Goal: Task Accomplishment & Management: Use online tool/utility

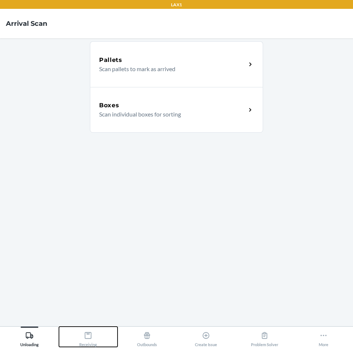
click at [89, 335] on icon at bounding box center [88, 336] width 8 height 8
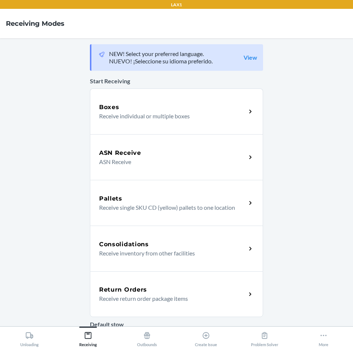
click at [126, 288] on h5 "Return Orders" at bounding box center [123, 290] width 48 height 9
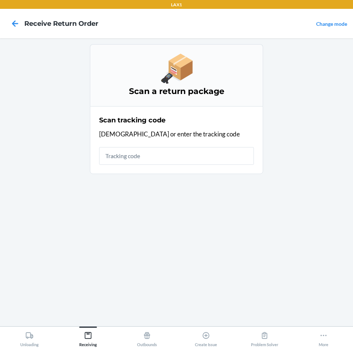
click at [182, 157] on input "text" at bounding box center [176, 156] width 155 height 18
type input "{"trackingCode":"420113779261290357482"
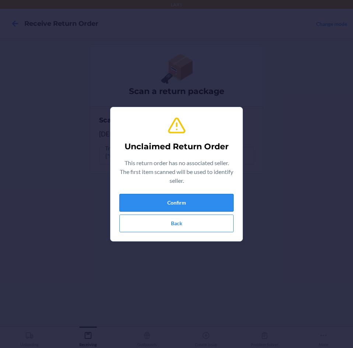
click at [202, 204] on button "Confirm" at bounding box center [177, 203] width 114 height 18
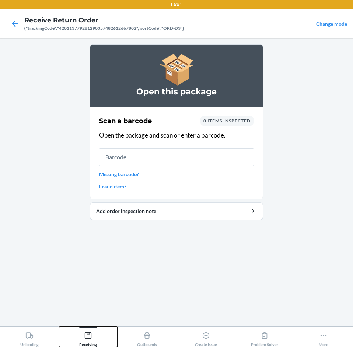
click at [93, 335] on div "Receiving" at bounding box center [88, 338] width 18 height 18
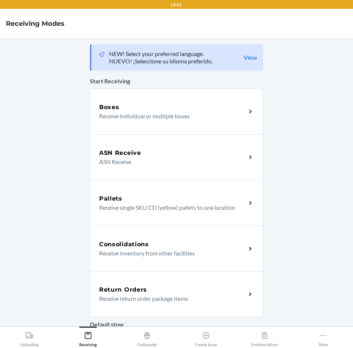
click at [164, 282] on div "Return Orders Receive return order package items" at bounding box center [176, 294] width 173 height 46
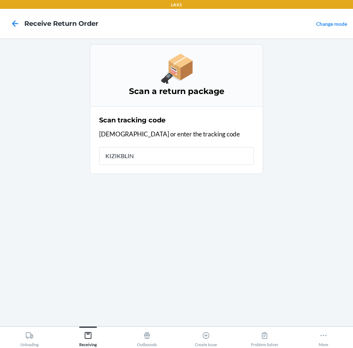
type input "KIZIKBLIND"
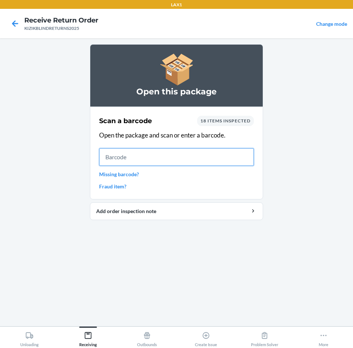
click at [133, 163] on input "text" at bounding box center [176, 157] width 155 height 18
type input "843085199333"
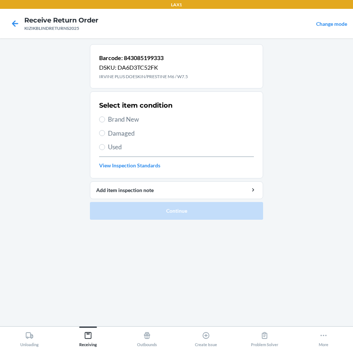
click at [120, 122] on span "Brand New" at bounding box center [181, 120] width 146 height 10
click at [105, 122] on input "Brand New" at bounding box center [102, 120] width 6 height 6
radio input "true"
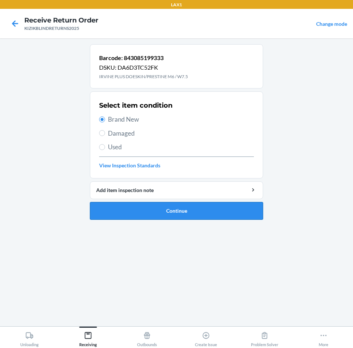
click at [185, 212] on button "Continue" at bounding box center [176, 211] width 173 height 18
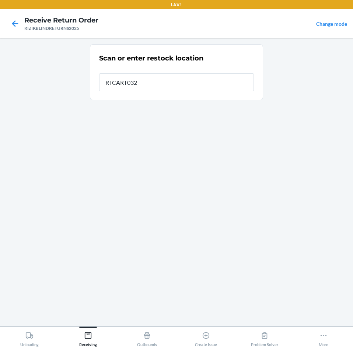
type input "RTCART032"
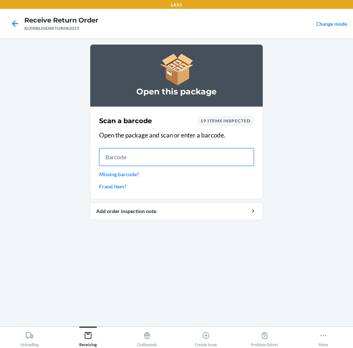
click at [160, 164] on input "text" at bounding box center [176, 157] width 155 height 18
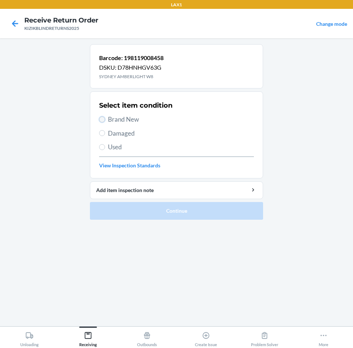
click at [103, 122] on input "Brand New" at bounding box center [102, 120] width 6 height 6
radio input "true"
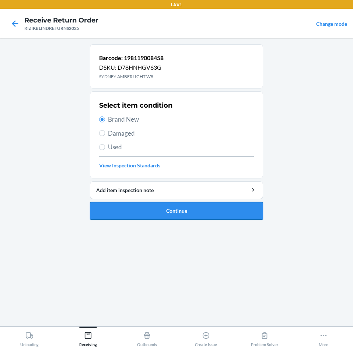
click at [188, 209] on button "Continue" at bounding box center [176, 211] width 173 height 18
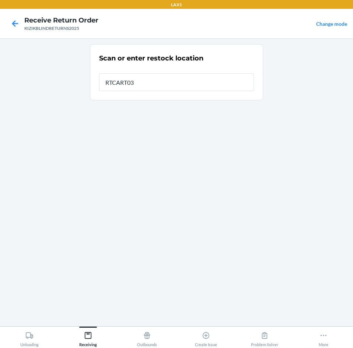
type input "RTCART032"
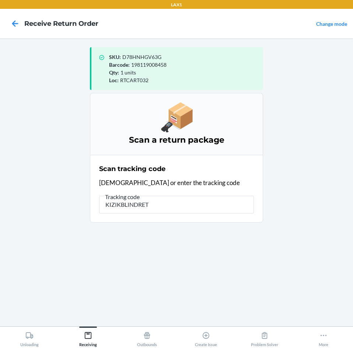
type input "KIZIKBLINDRETU"
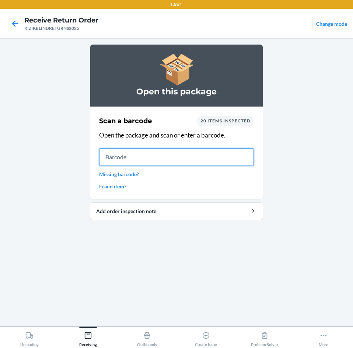
click at [170, 160] on input "text" at bounding box center [176, 157] width 155 height 18
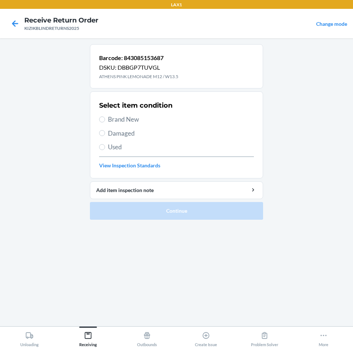
click at [115, 122] on span "Brand New" at bounding box center [181, 120] width 146 height 10
click at [105, 122] on input "Brand New" at bounding box center [102, 120] width 6 height 6
radio input "true"
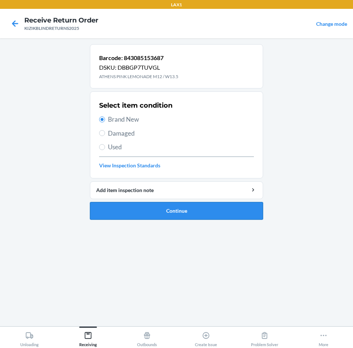
click at [133, 207] on button "Continue" at bounding box center [176, 211] width 173 height 18
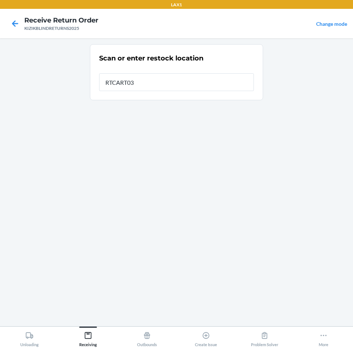
type input "RTCART032"
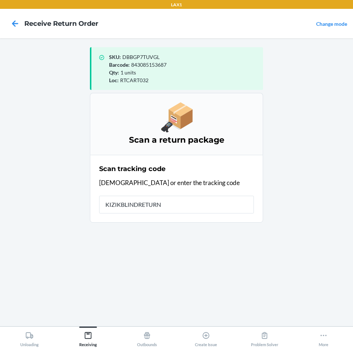
type input "KIZIKBLINDRETURNS"
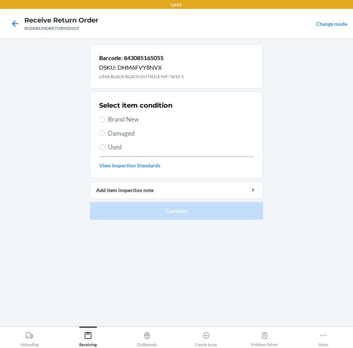
click at [118, 120] on span "Brand New" at bounding box center [181, 120] width 146 height 10
click at [105, 120] on input "Brand New" at bounding box center [102, 120] width 6 height 6
radio input "true"
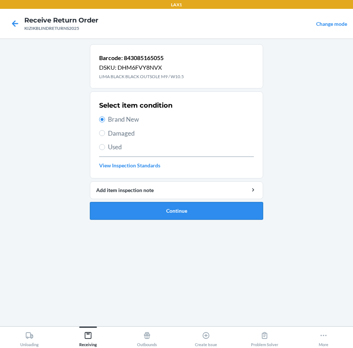
click at [151, 210] on button "Continue" at bounding box center [176, 211] width 173 height 18
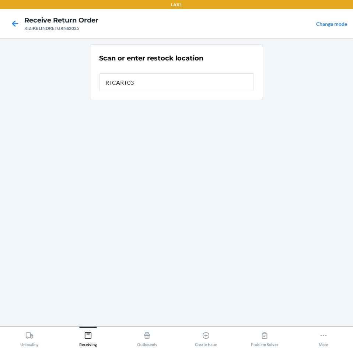
type input "RTCART032"
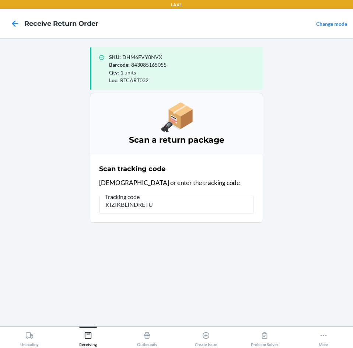
type input "KIZIKBLINDRETUR"
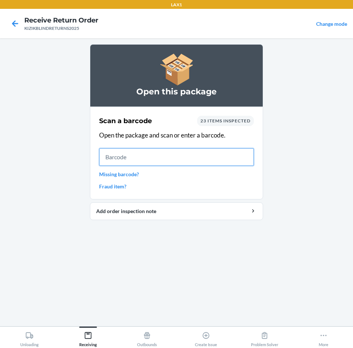
click at [184, 160] on input "text" at bounding box center [176, 157] width 155 height 18
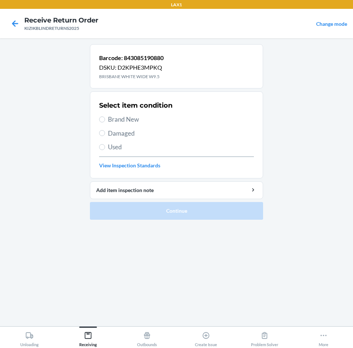
click at [139, 120] on span "Brand New" at bounding box center [181, 120] width 146 height 10
click at [105, 120] on input "Brand New" at bounding box center [102, 120] width 6 height 6
radio input "true"
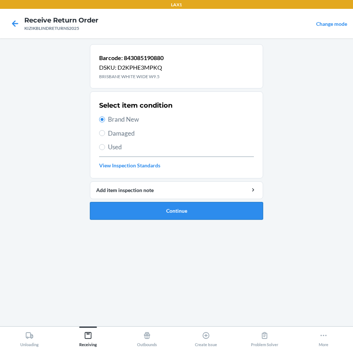
click at [167, 216] on button "Continue" at bounding box center [176, 211] width 173 height 18
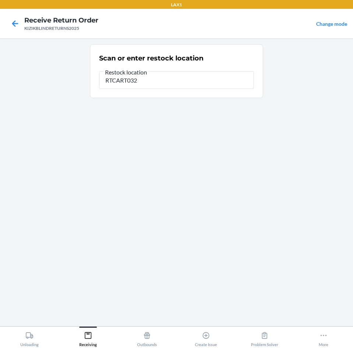
type input "RTCART032"
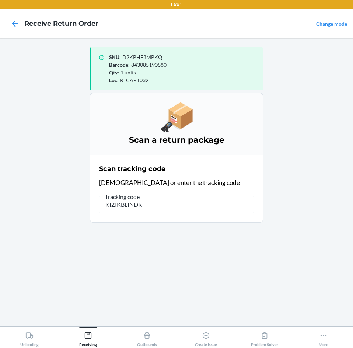
type input "KIZIKBLINDRE"
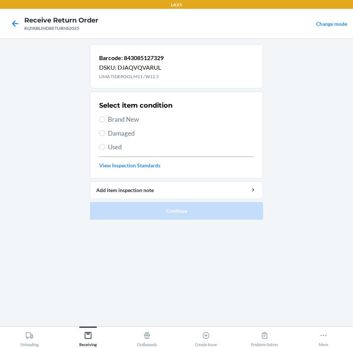
click at [117, 143] on span "Used" at bounding box center [181, 147] width 146 height 10
click at [105, 144] on input "Used" at bounding box center [102, 147] width 6 height 6
radio input "true"
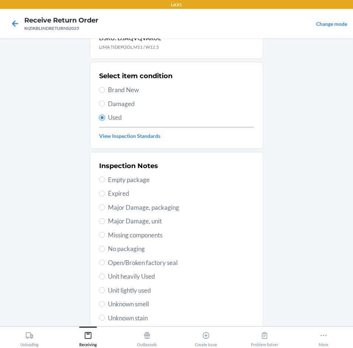
scroll to position [59, 0]
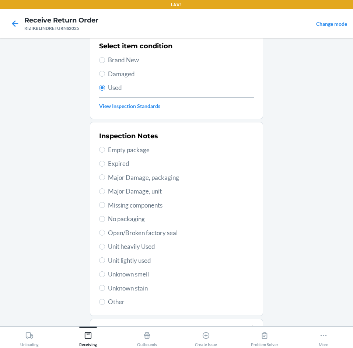
click at [132, 274] on span "Unknown smell" at bounding box center [181, 275] width 146 height 10
click at [105, 274] on input "Unknown smell" at bounding box center [102, 274] width 6 height 6
radio input "true"
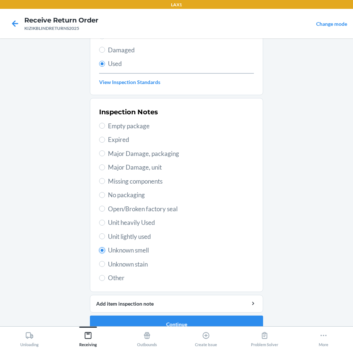
scroll to position [96, 0]
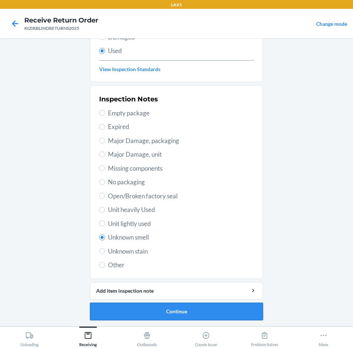
click at [170, 316] on button "Continue" at bounding box center [176, 312] width 173 height 18
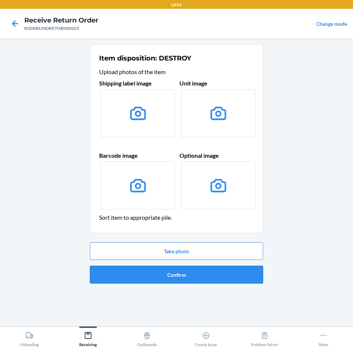
click at [184, 271] on button "Confirm" at bounding box center [176, 275] width 173 height 18
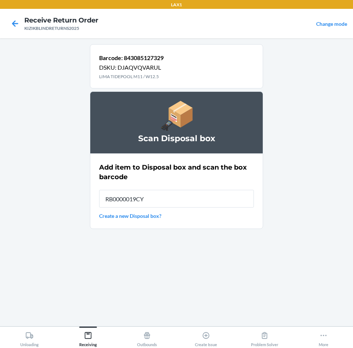
type input "RB0000019CY"
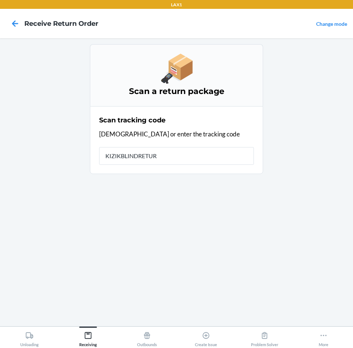
type input "KIZIKBLINDRETURN"
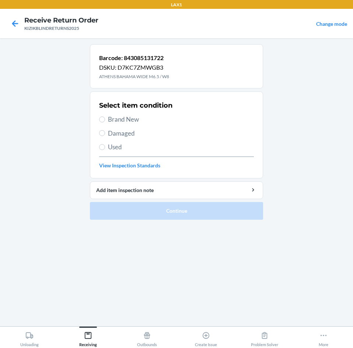
click at [134, 120] on span "Brand New" at bounding box center [181, 120] width 146 height 10
click at [105, 120] on input "Brand New" at bounding box center [102, 120] width 6 height 6
radio input "true"
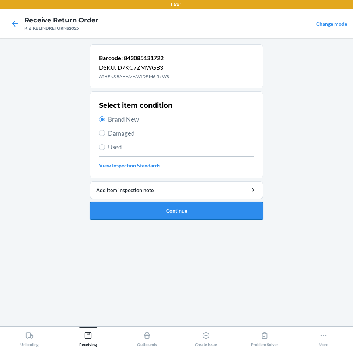
click at [156, 211] on button "Continue" at bounding box center [176, 211] width 173 height 18
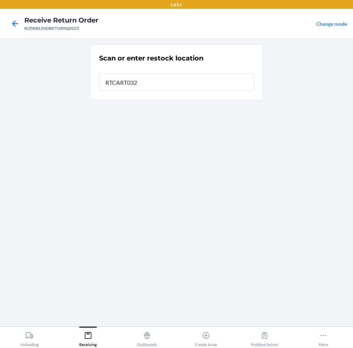
type input "RTCART032"
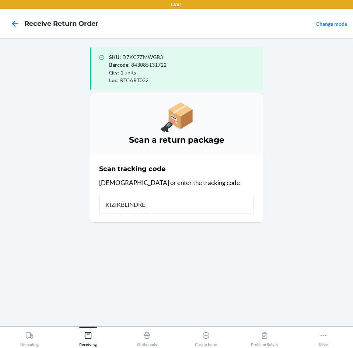
type input "KIZIKBLINDRET"
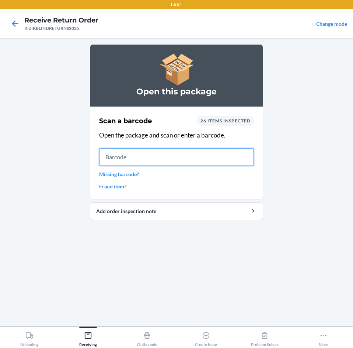
click at [142, 153] on input "text" at bounding box center [176, 157] width 155 height 18
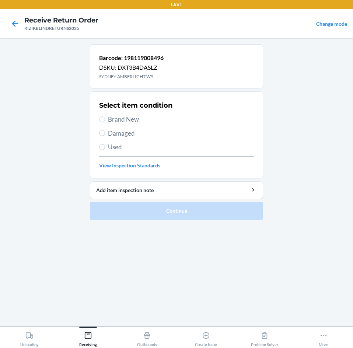
click at [120, 120] on span "Brand New" at bounding box center [181, 120] width 146 height 10
click at [105, 120] on input "Brand New" at bounding box center [102, 120] width 6 height 6
radio input "true"
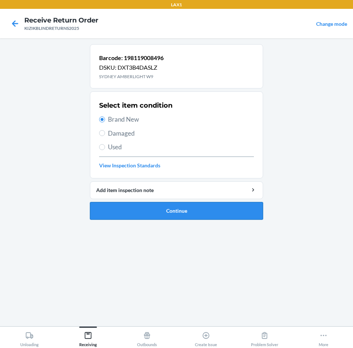
click at [149, 205] on button "Continue" at bounding box center [176, 211] width 173 height 18
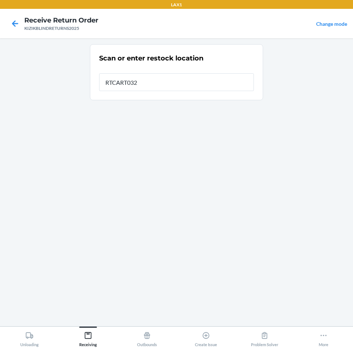
type input "RTCART032"
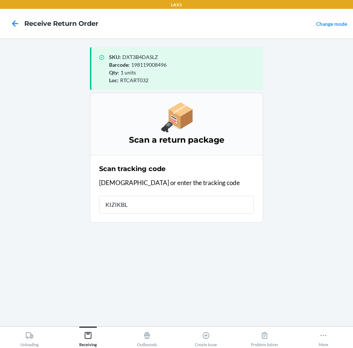
type input "KIZIKBLI"
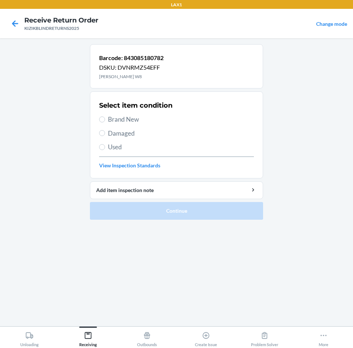
click at [118, 118] on span "Brand New" at bounding box center [181, 120] width 146 height 10
click at [105, 118] on input "Brand New" at bounding box center [102, 120] width 6 height 6
radio input "true"
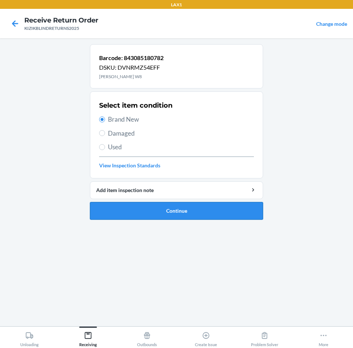
click at [180, 212] on button "Continue" at bounding box center [176, 211] width 173 height 18
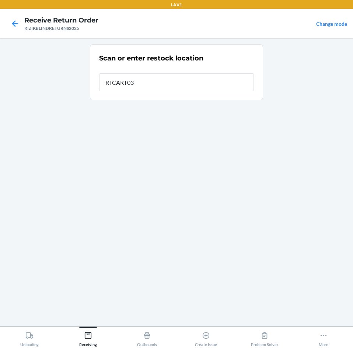
type input "RTCART032"
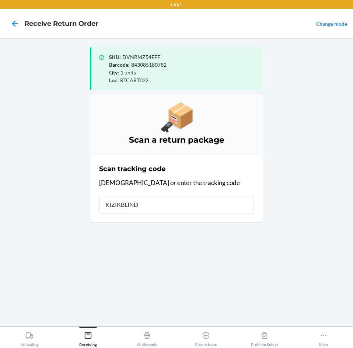
type input "KIZIKBLINDR"
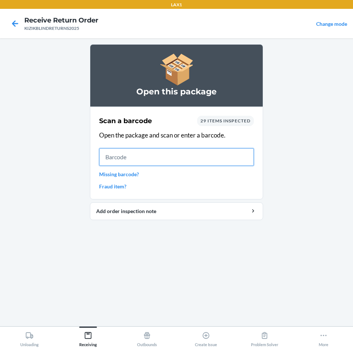
click at [184, 163] on input "text" at bounding box center [176, 157] width 155 height 18
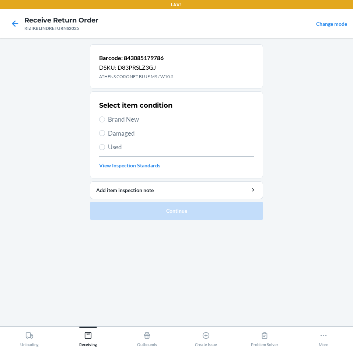
click at [134, 118] on span "Brand New" at bounding box center [181, 120] width 146 height 10
click at [105, 118] on input "Brand New" at bounding box center [102, 120] width 6 height 6
radio input "true"
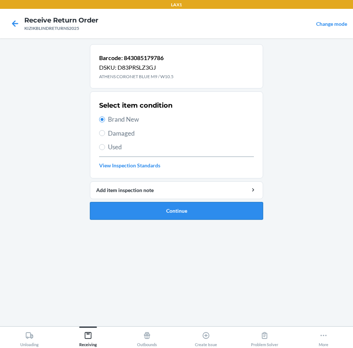
click at [140, 204] on button "Continue" at bounding box center [176, 211] width 173 height 18
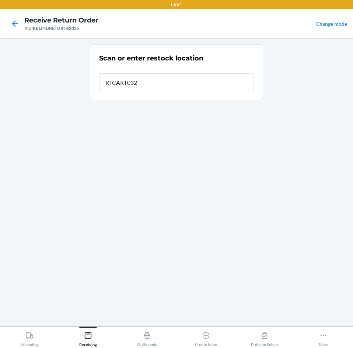
type input "RTCART032"
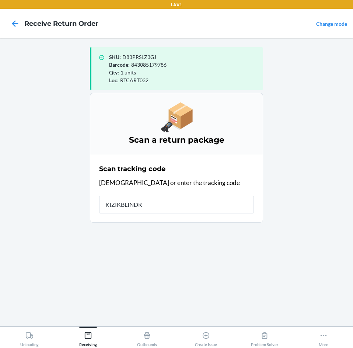
type input "KIZIKBLINDRE"
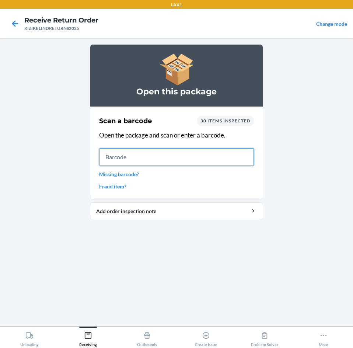
click at [149, 162] on input "text" at bounding box center [176, 157] width 155 height 18
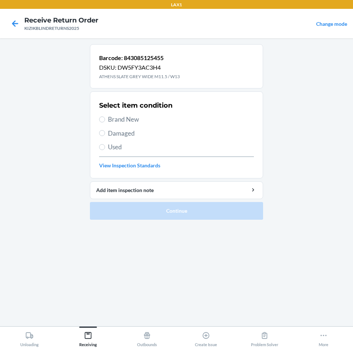
click at [117, 121] on span "Brand New" at bounding box center [181, 120] width 146 height 10
click at [105, 121] on input "Brand New" at bounding box center [102, 120] width 6 height 6
radio input "true"
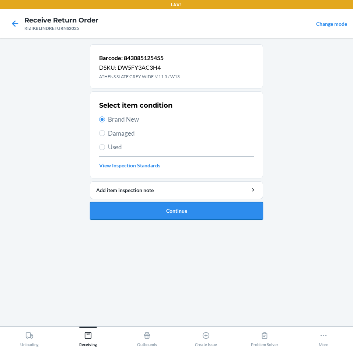
click at [154, 206] on button "Continue" at bounding box center [176, 211] width 173 height 18
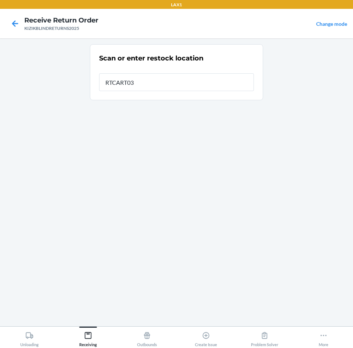
type input "RTCART032"
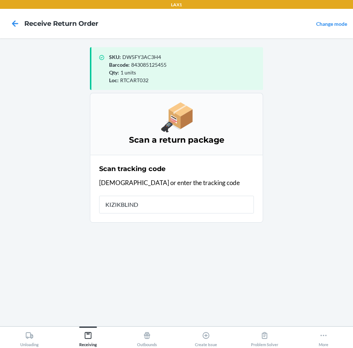
type input "KIZIKBLINDR"
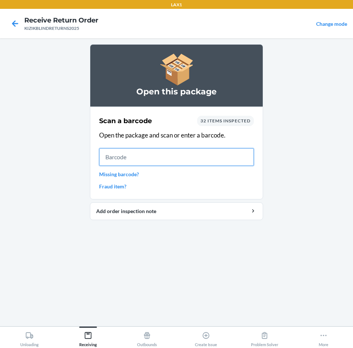
click at [145, 159] on input "text" at bounding box center [176, 157] width 155 height 18
click at [217, 159] on input "text" at bounding box center [176, 157] width 155 height 18
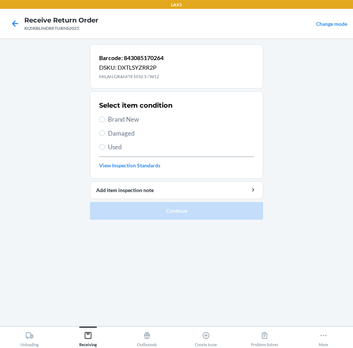
click at [99, 120] on section "Select item condition Brand New Damaged Used View Inspection Standards" at bounding box center [176, 134] width 173 height 87
click at [118, 120] on span "Brand New" at bounding box center [181, 120] width 146 height 10
click at [105, 120] on input "Brand New" at bounding box center [102, 120] width 6 height 6
radio input "true"
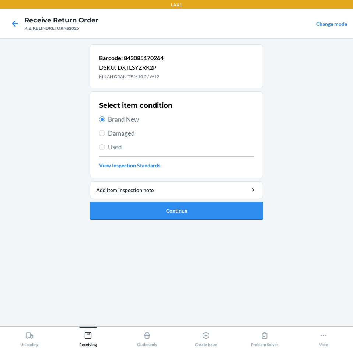
click at [155, 211] on button "Continue" at bounding box center [176, 211] width 173 height 18
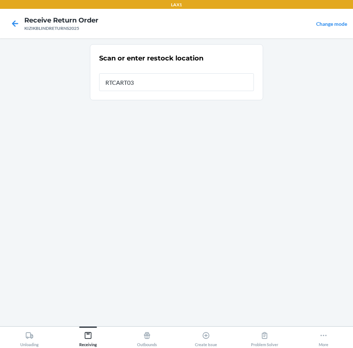
type input "RTCART032"
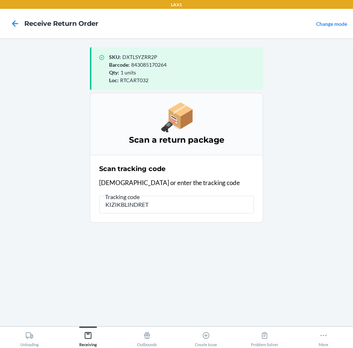
type input "KIZIKBLINDRETU"
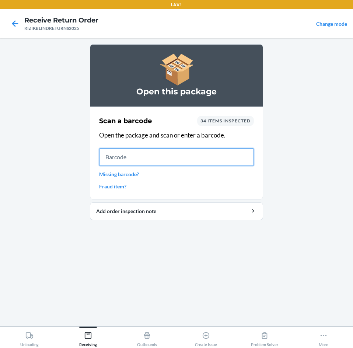
click at [198, 164] on input "text" at bounding box center [176, 157] width 155 height 18
click at [155, 160] on input "text" at bounding box center [176, 157] width 155 height 18
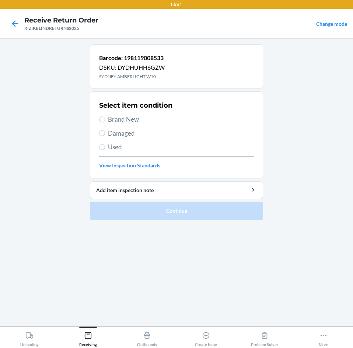
click at [128, 118] on span "Brand New" at bounding box center [181, 120] width 146 height 10
click at [105, 118] on input "Brand New" at bounding box center [102, 120] width 6 height 6
radio input "true"
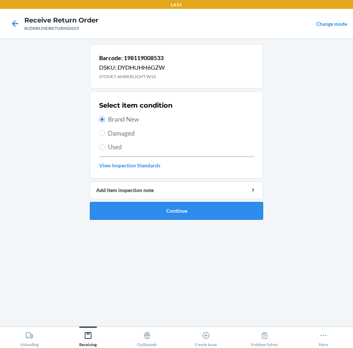
click at [179, 215] on button "Continue" at bounding box center [176, 211] width 173 height 18
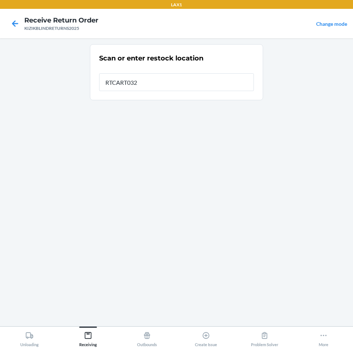
type input "RTCART032"
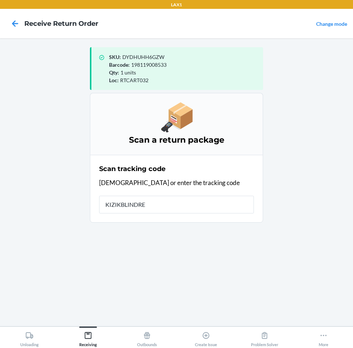
type input "KIZIKBLINDRET"
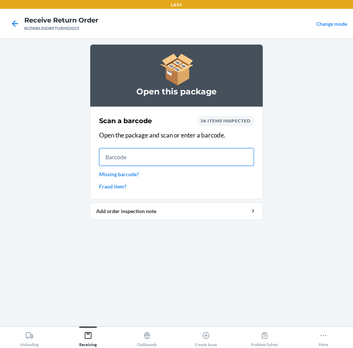
click at [150, 161] on input "text" at bounding box center [176, 157] width 155 height 18
click at [153, 153] on input "text" at bounding box center [176, 157] width 155 height 18
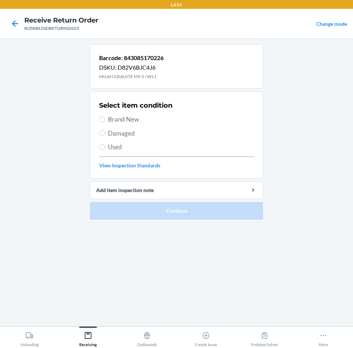
click at [124, 149] on span "Used" at bounding box center [181, 147] width 146 height 10
click at [105, 149] on input "Used" at bounding box center [102, 147] width 6 height 6
radio input "true"
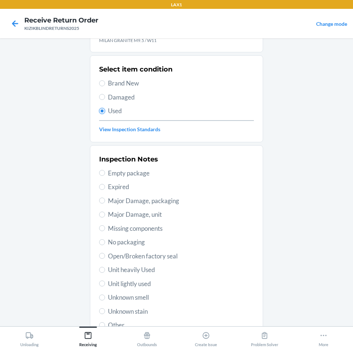
scroll to position [74, 0]
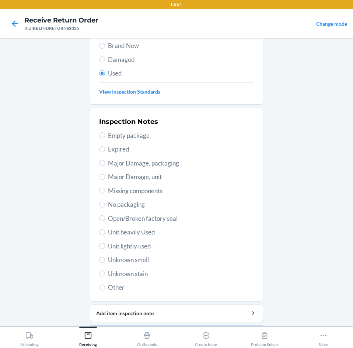
click at [141, 246] on span "Unit lightly used" at bounding box center [181, 247] width 146 height 10
click at [105, 246] on input "Unit lightly used" at bounding box center [102, 246] width 6 height 6
radio input "true"
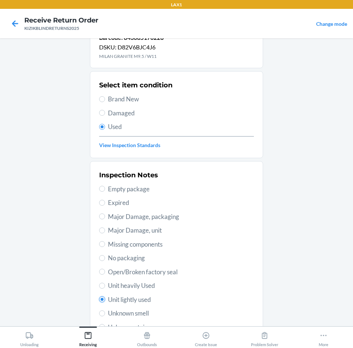
scroll to position [96, 0]
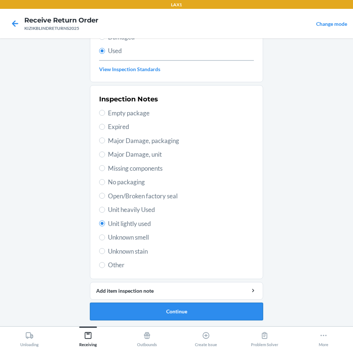
click at [205, 317] on button "Continue" at bounding box center [176, 312] width 173 height 18
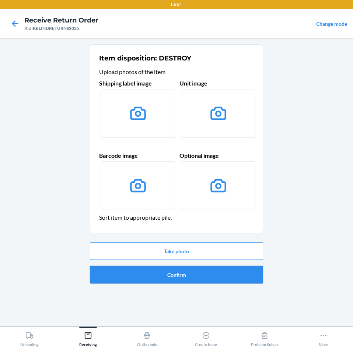
click at [211, 267] on button "Confirm" at bounding box center [176, 275] width 173 height 18
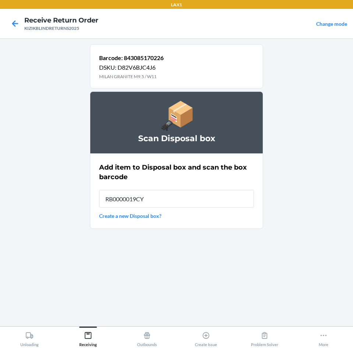
type input "RB0000019CY"
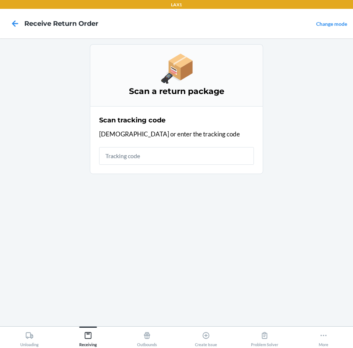
click at [191, 146] on div "Scan tracking code Scan or enter the tracking code" at bounding box center [176, 140] width 155 height 54
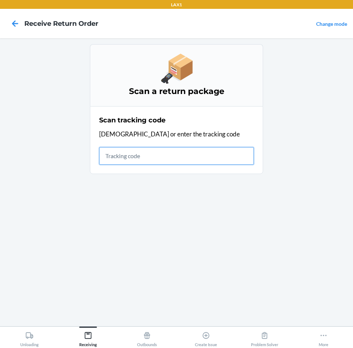
click at [192, 159] on input "text" at bounding box center [176, 156] width 155 height 18
type input "KIZIKBLINDRETUR"
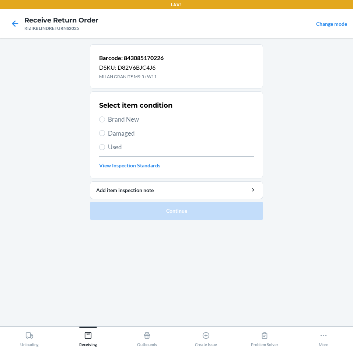
click at [121, 118] on span "Brand New" at bounding box center [181, 120] width 146 height 10
click at [105, 118] on input "Brand New" at bounding box center [102, 120] width 6 height 6
radio input "true"
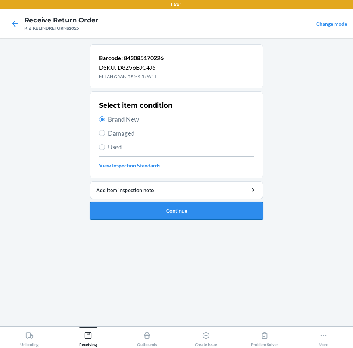
click at [166, 204] on button "Continue" at bounding box center [176, 211] width 173 height 18
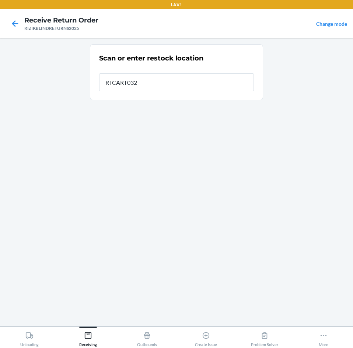
type input "RTCART032"
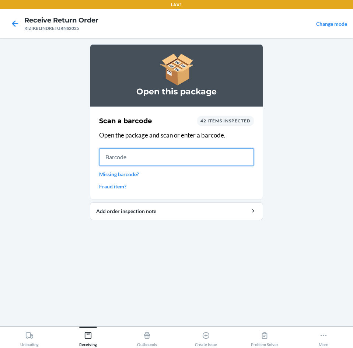
click at [163, 151] on input "text" at bounding box center [176, 157] width 155 height 18
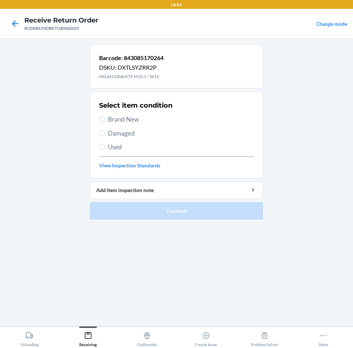
click at [128, 117] on span "Brand New" at bounding box center [181, 120] width 146 height 10
click at [105, 117] on input "Brand New" at bounding box center [102, 120] width 6 height 6
radio input "true"
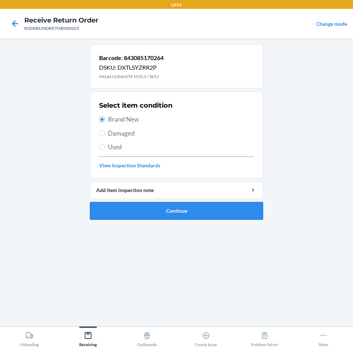
click at [178, 211] on button "Continue" at bounding box center [176, 211] width 173 height 18
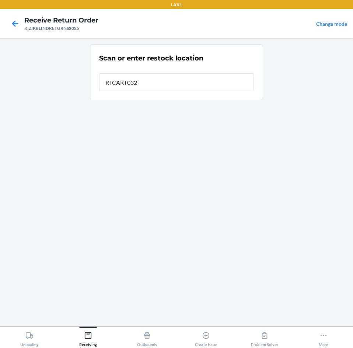
type input "RTCART032"
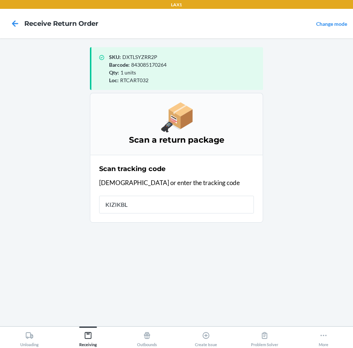
type input "KIZIKBLI"
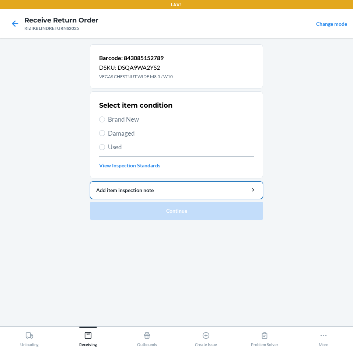
drag, startPoint x: 112, startPoint y: 117, endPoint x: 124, endPoint y: 183, distance: 67.0
click at [112, 119] on span "Brand New" at bounding box center [181, 120] width 146 height 10
click at [105, 119] on input "Brand New" at bounding box center [102, 120] width 6 height 6
radio input "true"
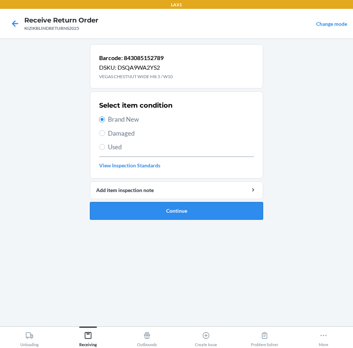
click at [158, 215] on button "Continue" at bounding box center [176, 211] width 173 height 18
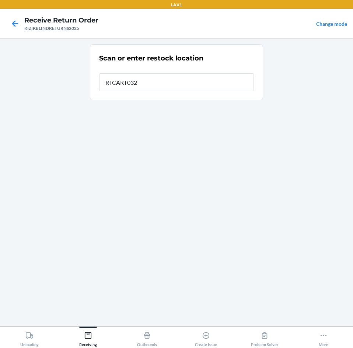
type input "RTCART032"
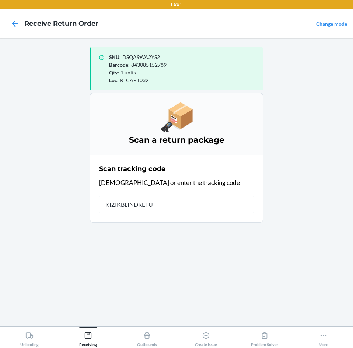
type input "KIZIKBLINDRETUR"
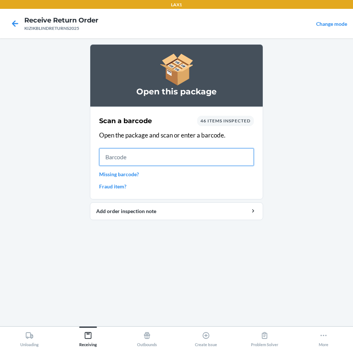
click at [149, 160] on input "text" at bounding box center [176, 157] width 155 height 18
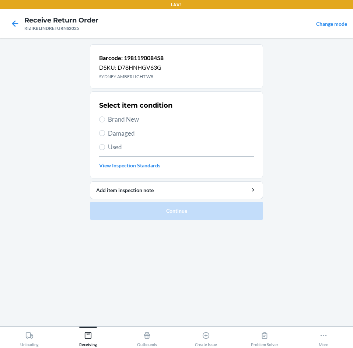
click at [135, 124] on span "Brand New" at bounding box center [181, 120] width 146 height 10
click at [105, 122] on input "Brand New" at bounding box center [102, 120] width 6 height 6
radio input "true"
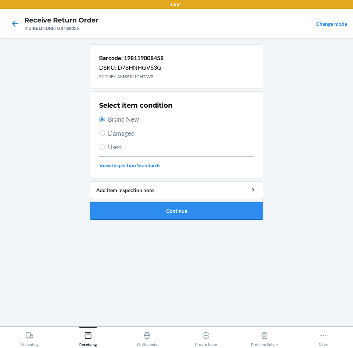
click at [149, 212] on button "Continue" at bounding box center [176, 211] width 173 height 18
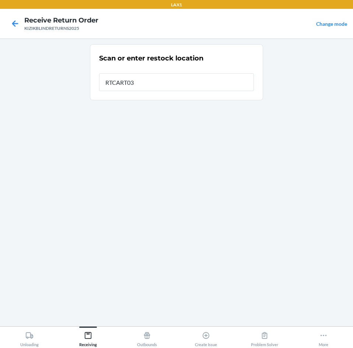
type input "RTCART032"
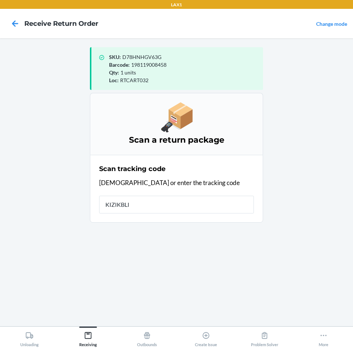
type input "KIZIKBLIN"
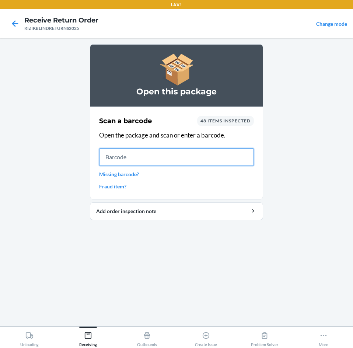
click at [184, 162] on input "text" at bounding box center [176, 157] width 155 height 18
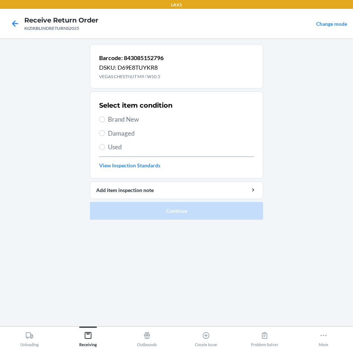
click at [140, 119] on span "Brand New" at bounding box center [181, 120] width 146 height 10
click at [105, 119] on input "Brand New" at bounding box center [102, 120] width 6 height 6
radio input "true"
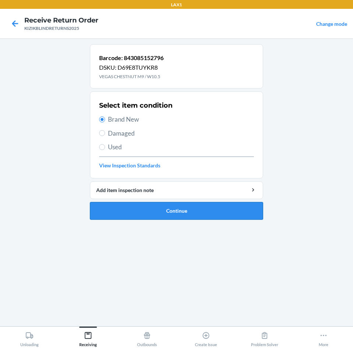
click at [138, 205] on button "Continue" at bounding box center [176, 211] width 173 height 18
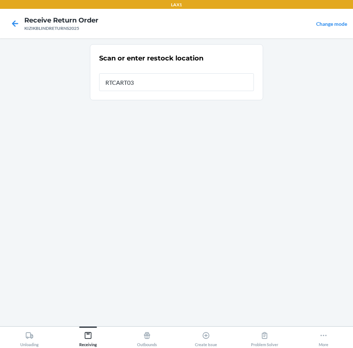
type input "RTCART032"
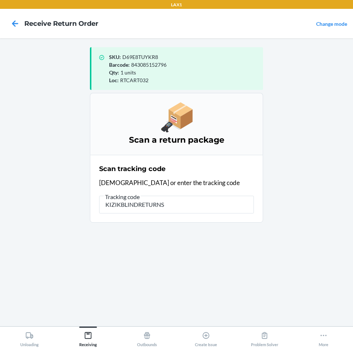
type input "KIZIKBLINDRETURNS2"
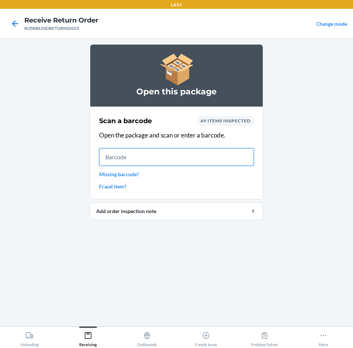
click at [165, 162] on input "text" at bounding box center [176, 157] width 155 height 18
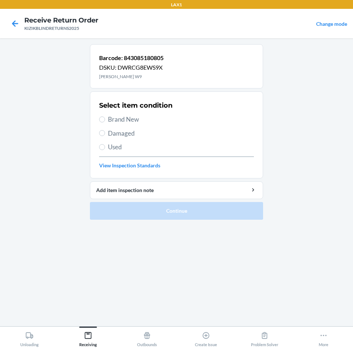
click at [120, 122] on span "Brand New" at bounding box center [181, 120] width 146 height 10
click at [105, 122] on input "Brand New" at bounding box center [102, 120] width 6 height 6
radio input "true"
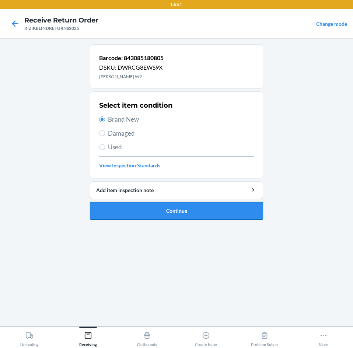
click at [134, 208] on button "Continue" at bounding box center [176, 211] width 173 height 18
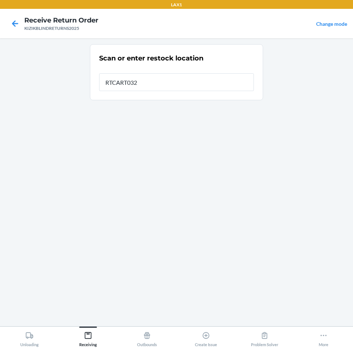
type input "RTCART032"
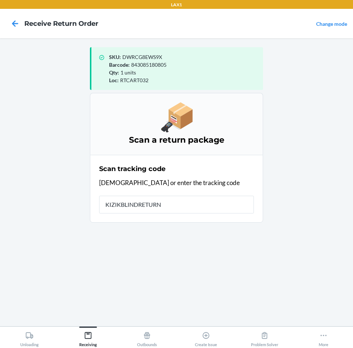
type input "KIZIKBLINDRETURNS"
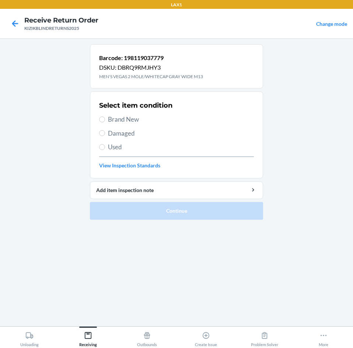
click at [116, 121] on span "Brand New" at bounding box center [181, 120] width 146 height 10
click at [105, 121] on input "Brand New" at bounding box center [102, 120] width 6 height 6
radio input "true"
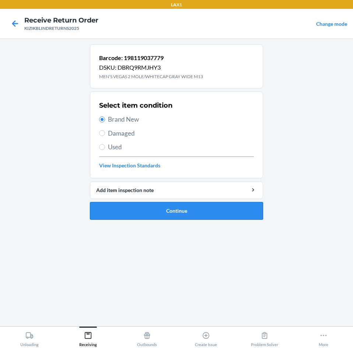
click at [180, 210] on button "Continue" at bounding box center [176, 211] width 173 height 18
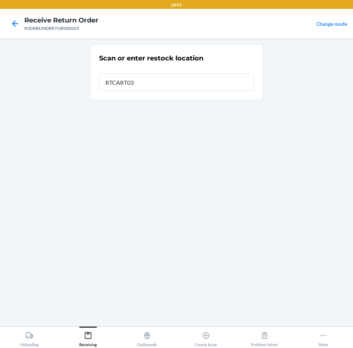
type input "RTCART032"
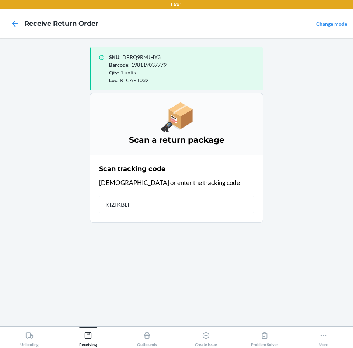
type input "KIZIKBLIN"
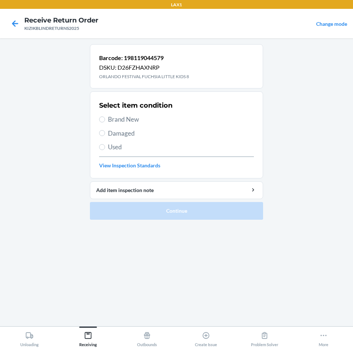
click at [133, 117] on span "Brand New" at bounding box center [181, 120] width 146 height 10
click at [105, 117] on input "Brand New" at bounding box center [102, 120] width 6 height 6
radio input "true"
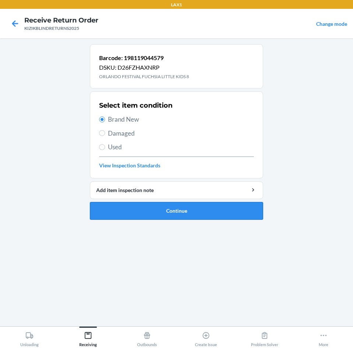
click at [179, 211] on button "Continue" at bounding box center [176, 211] width 173 height 18
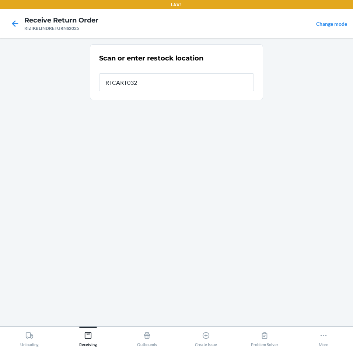
type input "RTCART032"
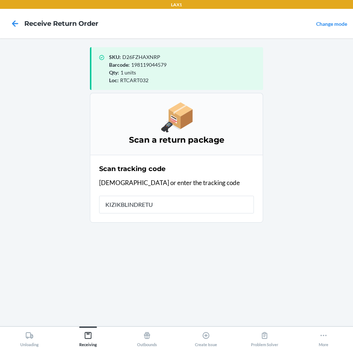
type input "KIZIKBLINDRETUR"
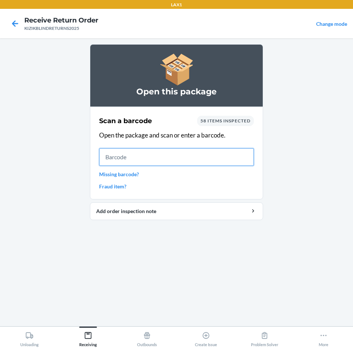
click at [165, 161] on input "text" at bounding box center [176, 157] width 155 height 18
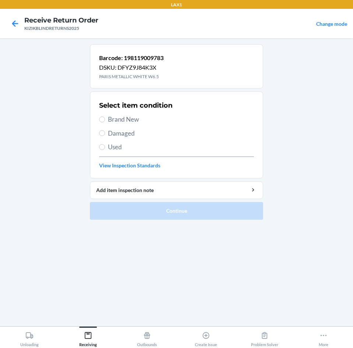
click at [132, 122] on span "Brand New" at bounding box center [181, 120] width 146 height 10
click at [105, 122] on input "Brand New" at bounding box center [102, 120] width 6 height 6
radio input "true"
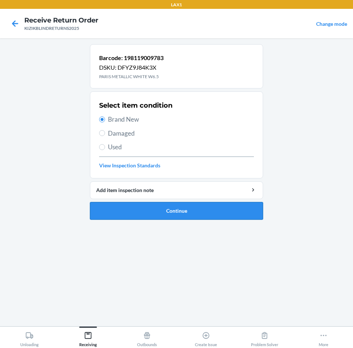
click at [169, 209] on button "Continue" at bounding box center [176, 211] width 173 height 18
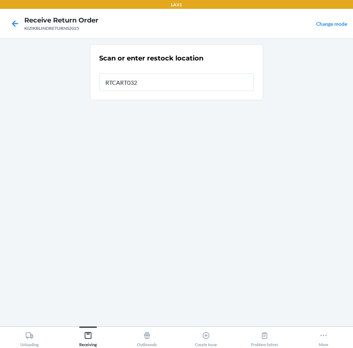
type input "RTCART032"
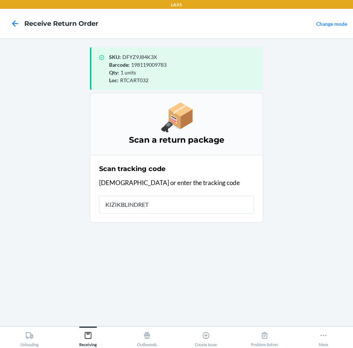
type input "KIZIKBLINDRETU"
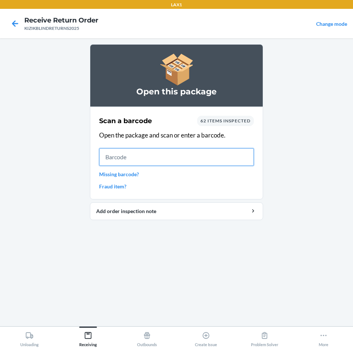
click at [151, 154] on input "text" at bounding box center [176, 157] width 155 height 18
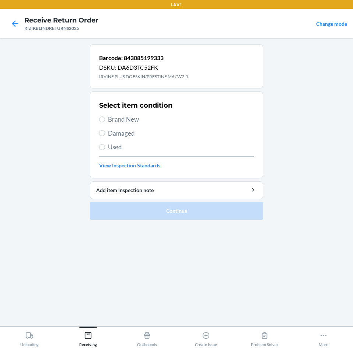
click at [133, 117] on span "Brand New" at bounding box center [181, 120] width 146 height 10
click at [105, 117] on input "Brand New" at bounding box center [102, 120] width 6 height 6
radio input "true"
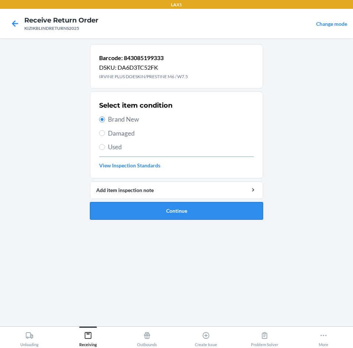
click at [146, 204] on button "Continue" at bounding box center [176, 211] width 173 height 18
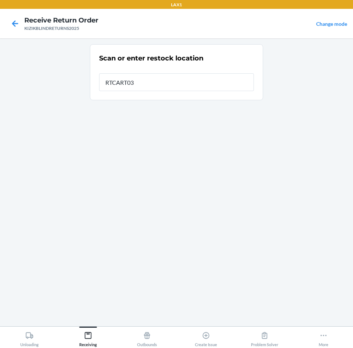
type input "RTCART032"
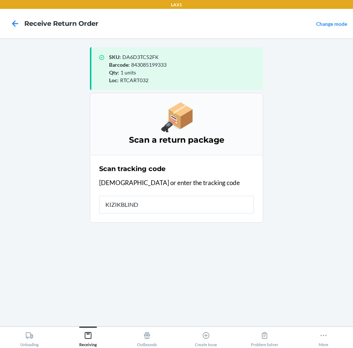
type input "KIZIKBLINDR"
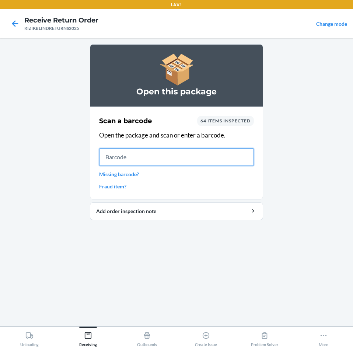
click at [155, 161] on input "text" at bounding box center [176, 157] width 155 height 18
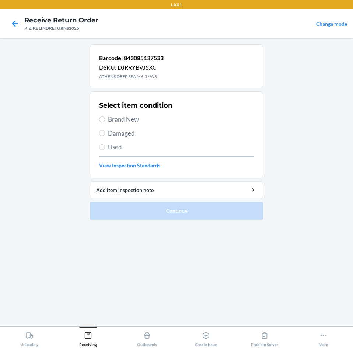
click at [117, 117] on span "Brand New" at bounding box center [181, 120] width 146 height 10
click at [105, 117] on input "Brand New" at bounding box center [102, 120] width 6 height 6
radio input "true"
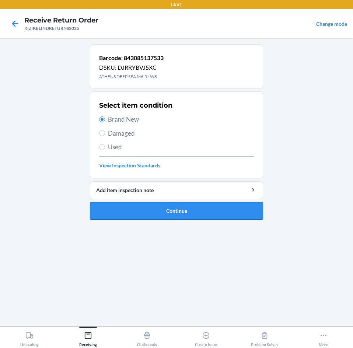
click at [191, 213] on button "Continue" at bounding box center [176, 211] width 173 height 18
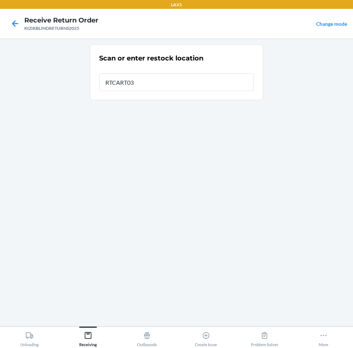
type input "RTCART032"
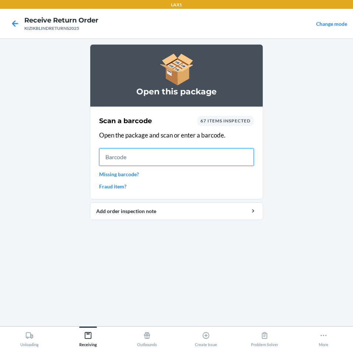
click at [175, 153] on input "text" at bounding box center [176, 157] width 155 height 18
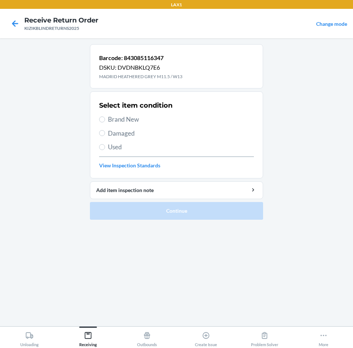
click at [123, 121] on span "Brand New" at bounding box center [181, 120] width 146 height 10
click at [105, 121] on input "Brand New" at bounding box center [102, 120] width 6 height 6
radio input "true"
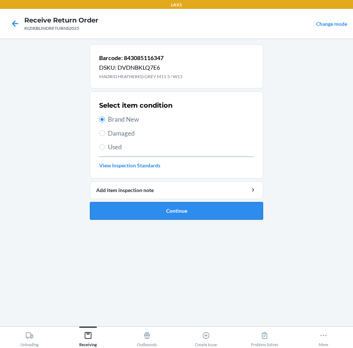
click at [183, 214] on button "Continue" at bounding box center [176, 211] width 173 height 18
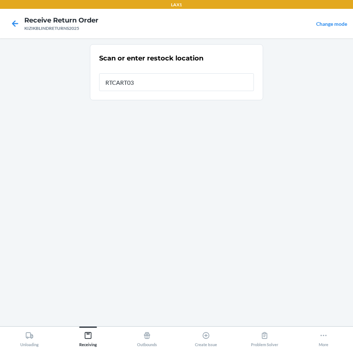
type input "RTCART032"
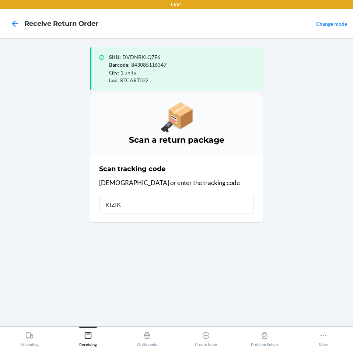
type input "KIZIKB"
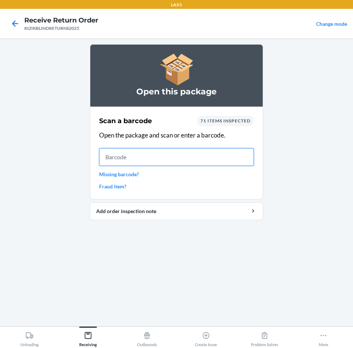
click at [194, 153] on input "text" at bounding box center [176, 157] width 155 height 18
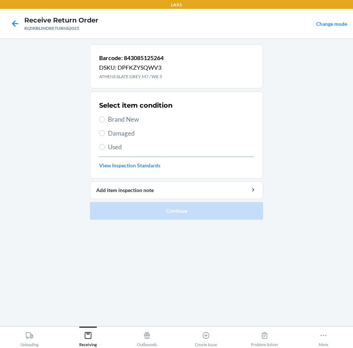
click at [130, 121] on span "Brand New" at bounding box center [181, 120] width 146 height 10
click at [105, 121] on input "Brand New" at bounding box center [102, 120] width 6 height 6
radio input "true"
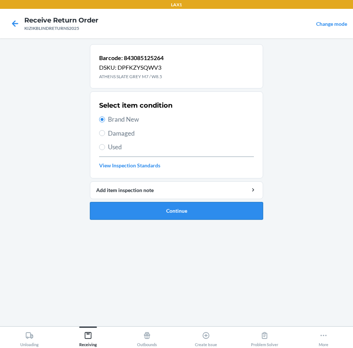
click at [227, 207] on button "Continue" at bounding box center [176, 211] width 173 height 18
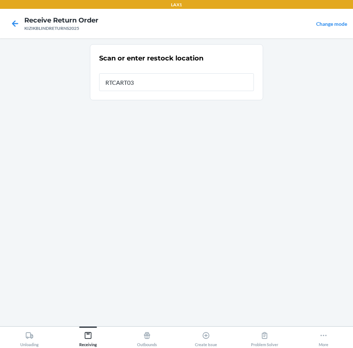
type input "RTCART032"
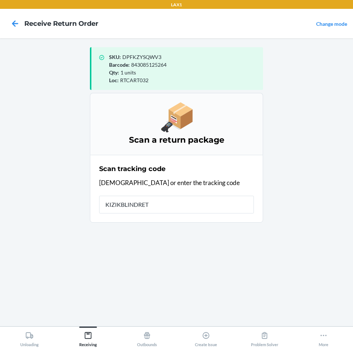
type input "KIZIKBLINDRETU"
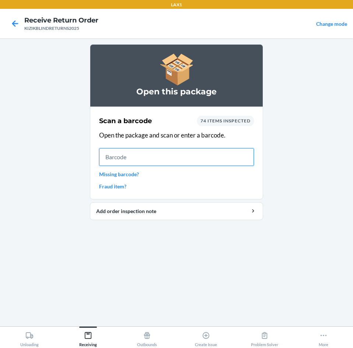
click at [212, 157] on input "text" at bounding box center [176, 157] width 155 height 18
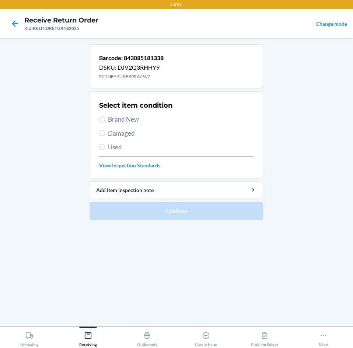
click at [137, 118] on span "Brand New" at bounding box center [181, 120] width 146 height 10
click at [105, 118] on input "Brand New" at bounding box center [102, 120] width 6 height 6
radio input "true"
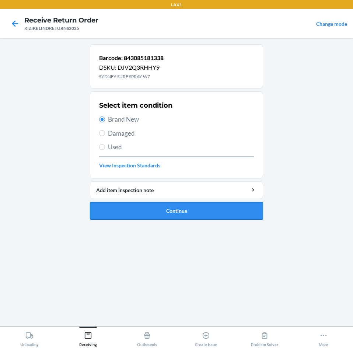
click at [173, 212] on button "Continue" at bounding box center [176, 211] width 173 height 18
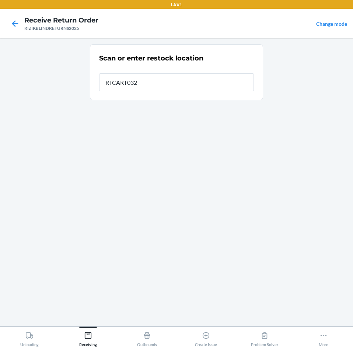
type input "RTCART032"
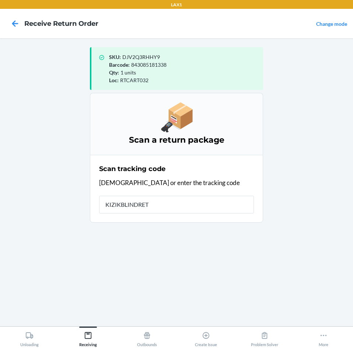
type input "KIZIKBLINDRETU"
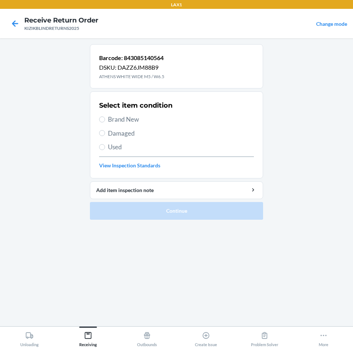
click at [117, 146] on span "Used" at bounding box center [181, 147] width 146 height 10
click at [105, 146] on input "Used" at bounding box center [102, 147] width 6 height 6
radio input "true"
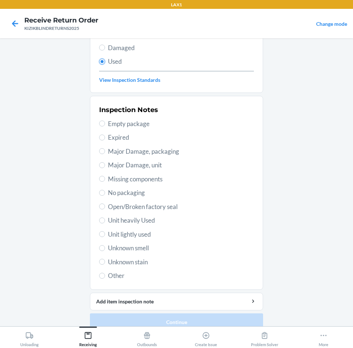
scroll to position [96, 0]
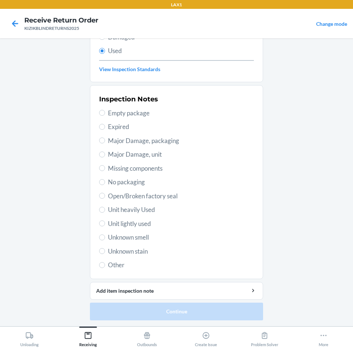
click at [134, 223] on span "Unit lightly used" at bounding box center [181, 224] width 146 height 10
click at [105, 223] on input "Unit lightly used" at bounding box center [102, 224] width 6 height 6
radio input "true"
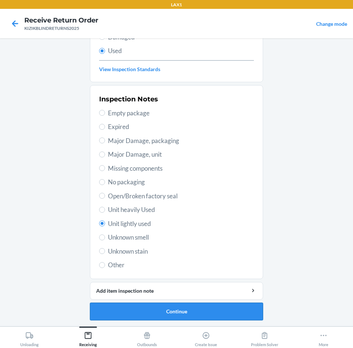
click at [168, 310] on button "Continue" at bounding box center [176, 312] width 173 height 18
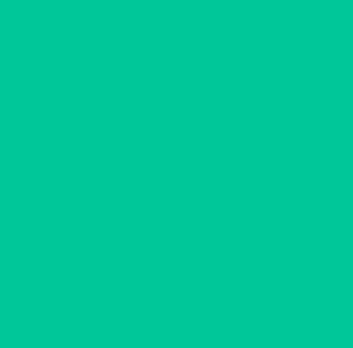
scroll to position [0, 0]
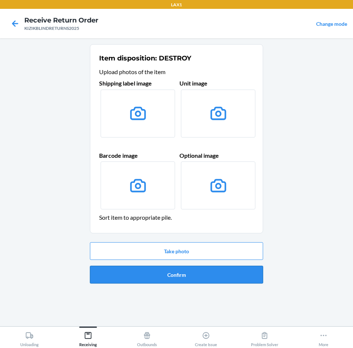
click at [183, 274] on button "Confirm" at bounding box center [176, 275] width 173 height 18
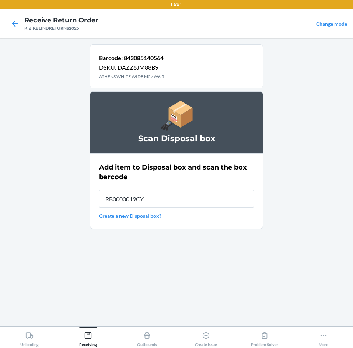
type input "RB0000019CY"
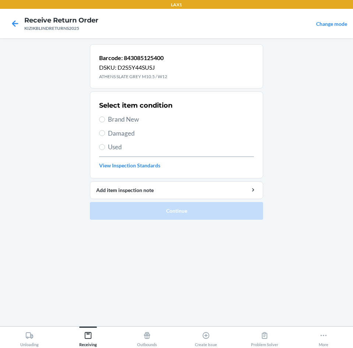
click at [118, 149] on span "Used" at bounding box center [181, 147] width 146 height 10
click at [105, 149] on input "Used" at bounding box center [102, 147] width 6 height 6
radio input "true"
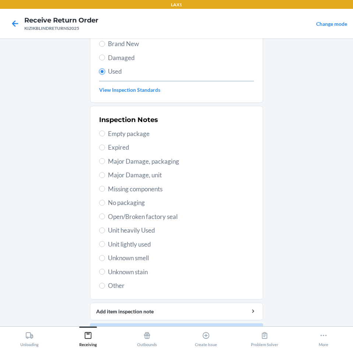
scroll to position [96, 0]
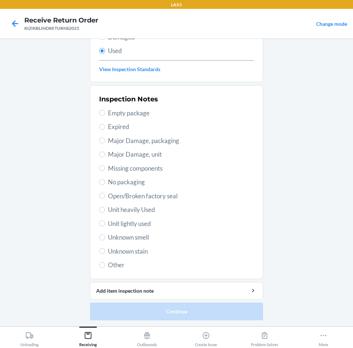
click at [139, 220] on span "Unit lightly used" at bounding box center [181, 224] width 146 height 10
click at [105, 221] on input "Unit lightly used" at bounding box center [102, 224] width 6 height 6
radio input "true"
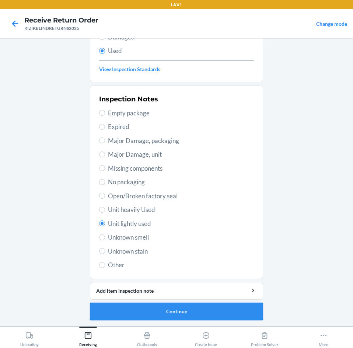
click at [169, 304] on button "Continue" at bounding box center [176, 312] width 173 height 18
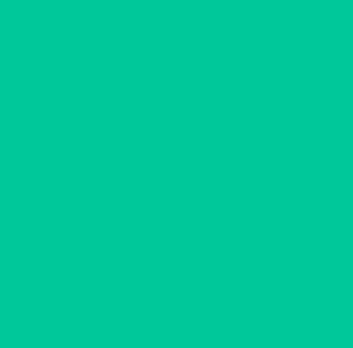
scroll to position [0, 0]
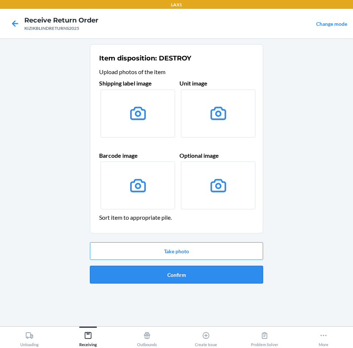
click at [183, 274] on button "Confirm" at bounding box center [176, 275] width 173 height 18
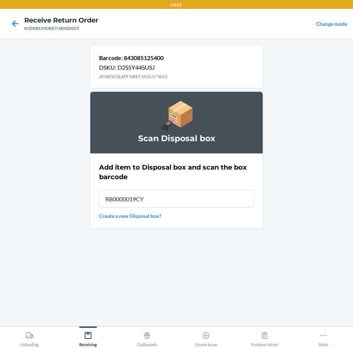
type input "RB0000019CY"
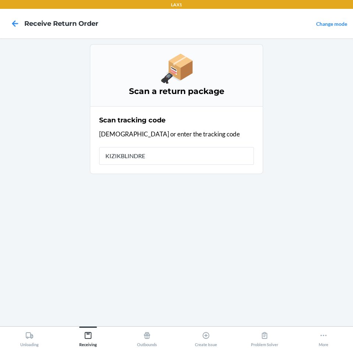
type input "KIZIKBLINDRET"
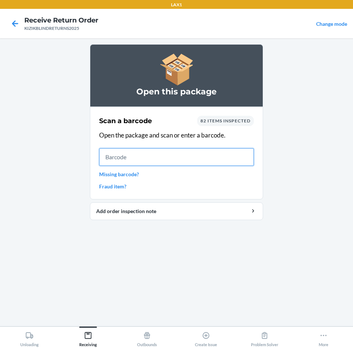
click at [167, 159] on input "text" at bounding box center [176, 157] width 155 height 18
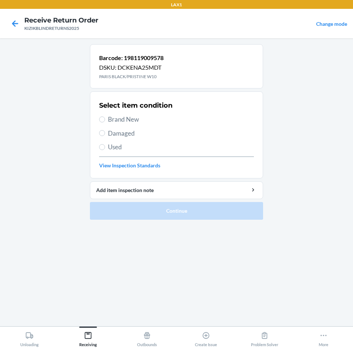
click at [134, 118] on span "Brand New" at bounding box center [181, 120] width 146 height 10
click at [105, 118] on input "Brand New" at bounding box center [102, 120] width 6 height 6
radio input "true"
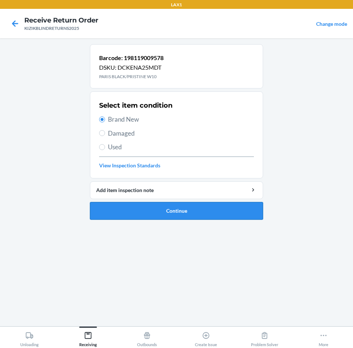
click at [161, 212] on button "Continue" at bounding box center [176, 211] width 173 height 18
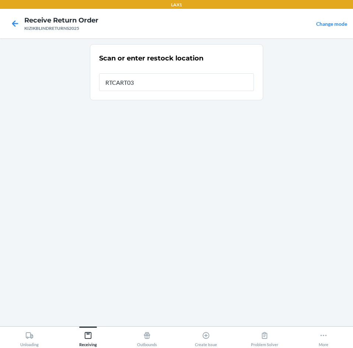
type input "RTCART032"
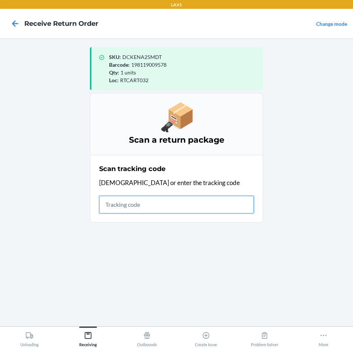
click at [164, 210] on input "text" at bounding box center [176, 205] width 155 height 18
type input "KIZIKBLINDRETU"
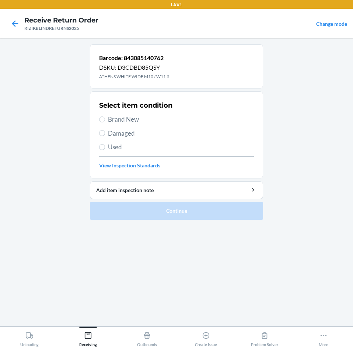
click at [126, 122] on span "Brand New" at bounding box center [181, 120] width 146 height 10
click at [105, 122] on input "Brand New" at bounding box center [102, 120] width 6 height 6
radio input "true"
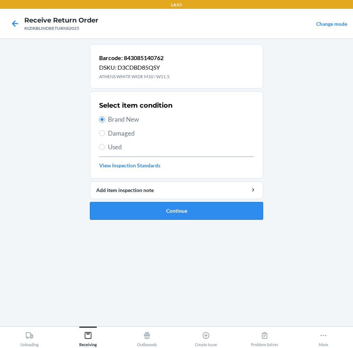
click at [193, 214] on button "Continue" at bounding box center [176, 211] width 173 height 18
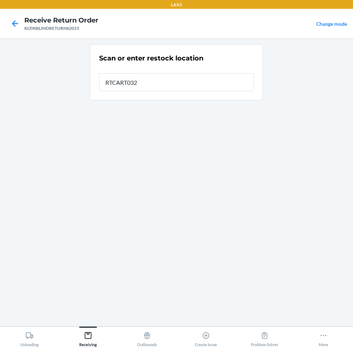
type input "RTCART032"
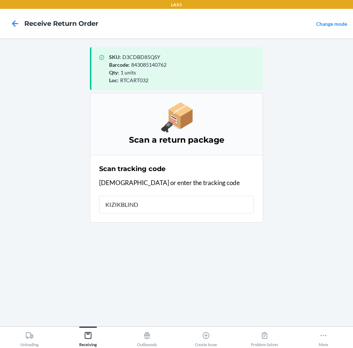
type input "KIZIKBLINDR"
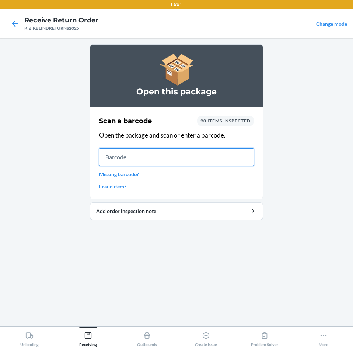
click at [158, 160] on input "text" at bounding box center [176, 157] width 155 height 18
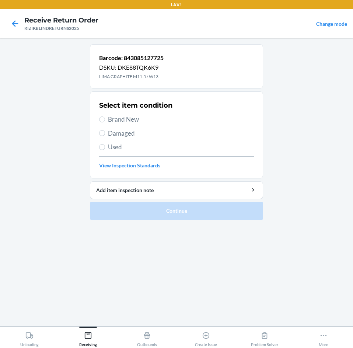
click at [127, 123] on span "Brand New" at bounding box center [181, 120] width 146 height 10
click at [105, 122] on input "Brand New" at bounding box center [102, 120] width 6 height 6
radio input "true"
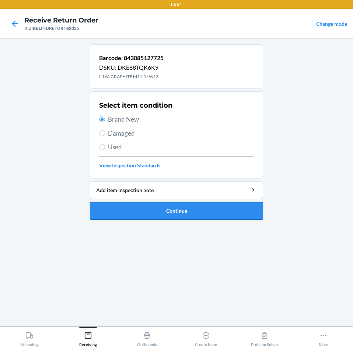
click at [230, 208] on button "Continue" at bounding box center [176, 211] width 173 height 18
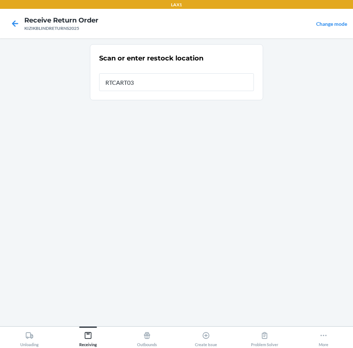
type input "RTCART032"
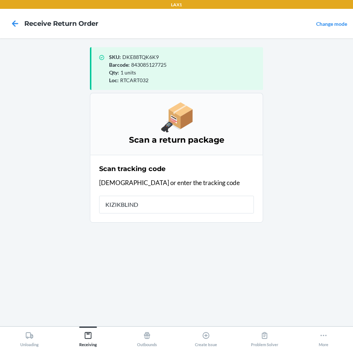
type input "KIZIKBLINDR"
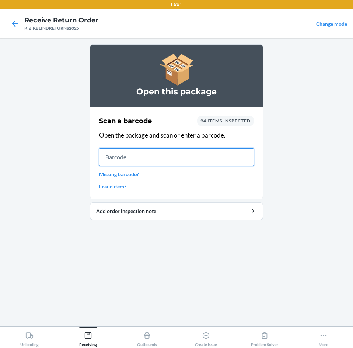
click at [188, 159] on input "text" at bounding box center [176, 157] width 155 height 18
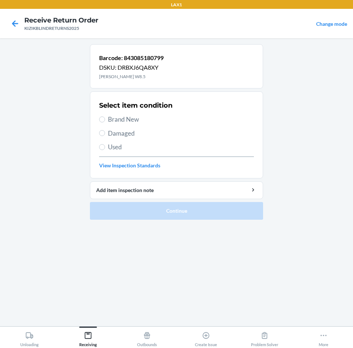
click at [129, 116] on span "Brand New" at bounding box center [181, 120] width 146 height 10
click at [105, 117] on input "Brand New" at bounding box center [102, 120] width 6 height 6
radio input "true"
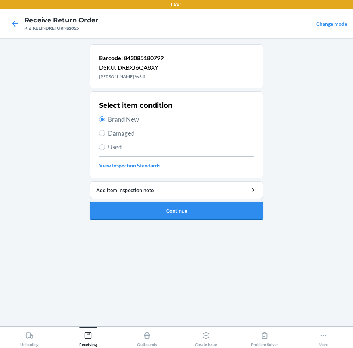
click at [173, 214] on button "Continue" at bounding box center [176, 211] width 173 height 18
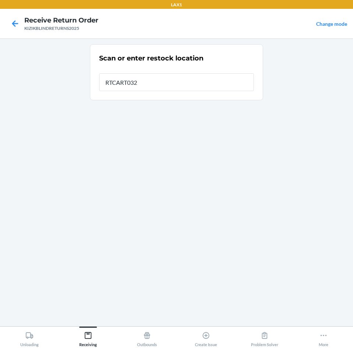
type input "RTCART032"
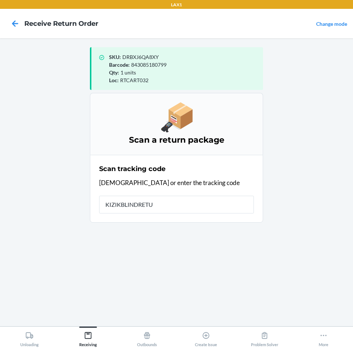
type input "KIZIKBLINDRETUR"
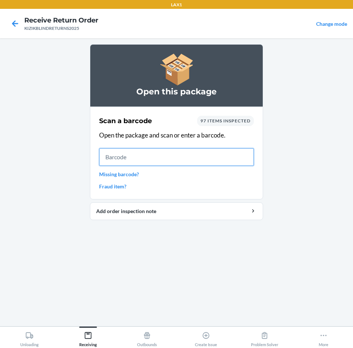
click at [120, 160] on input "text" at bounding box center [176, 157] width 155 height 18
click at [152, 158] on input "text" at bounding box center [176, 157] width 155 height 18
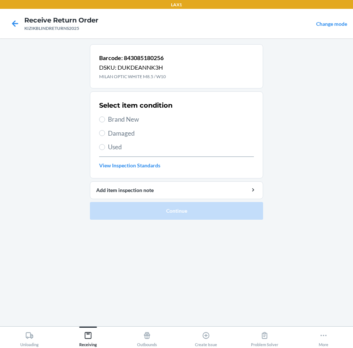
click at [135, 125] on div "Select item condition Brand New Damaged Used View Inspection Standards" at bounding box center [176, 134] width 155 height 73
click at [105, 115] on label "Brand New" at bounding box center [176, 120] width 155 height 10
click at [105, 117] on input "Brand New" at bounding box center [102, 120] width 6 height 6
radio input "true"
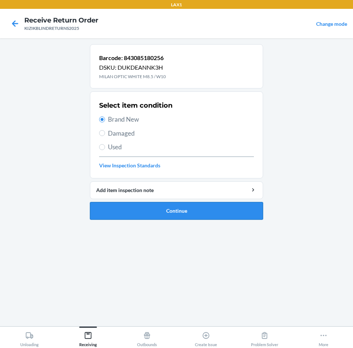
click at [177, 214] on button "Continue" at bounding box center [176, 211] width 173 height 18
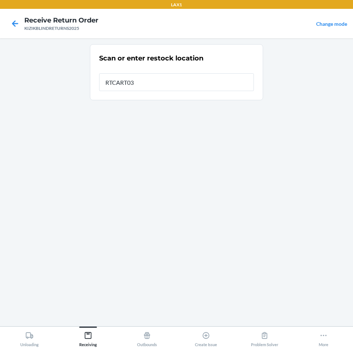
type input "RTCART032"
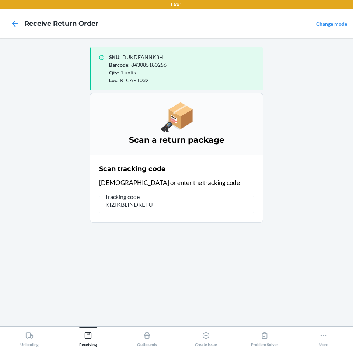
type input "KIZIKBLINDRETUR"
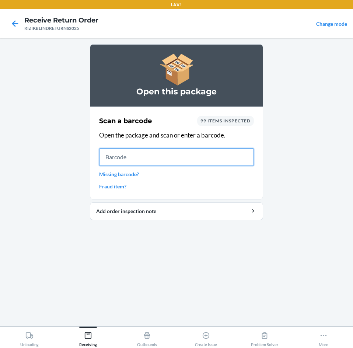
click at [150, 158] on input "text" at bounding box center [176, 157] width 155 height 18
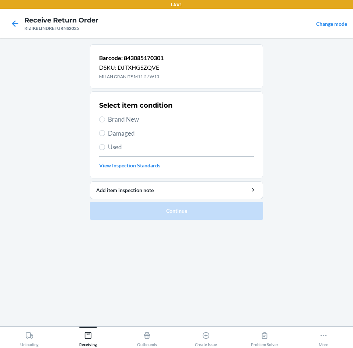
click at [116, 117] on span "Brand New" at bounding box center [181, 120] width 146 height 10
click at [105, 117] on input "Brand New" at bounding box center [102, 120] width 6 height 6
radio input "true"
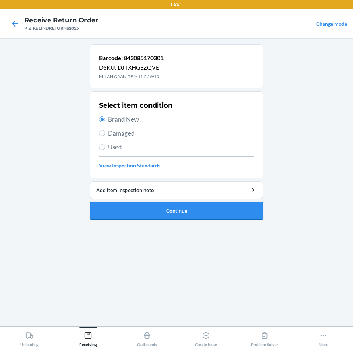
click at [188, 212] on button "Continue" at bounding box center [176, 211] width 173 height 18
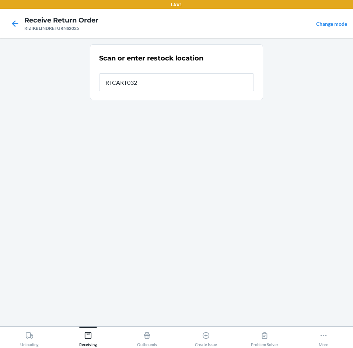
type input "RTCART032"
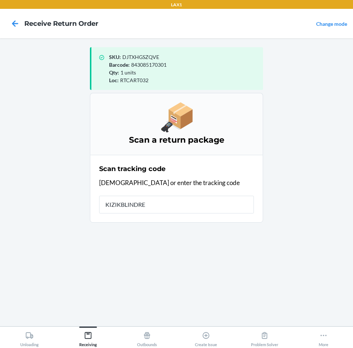
type input "KIZIKBLINDRET"
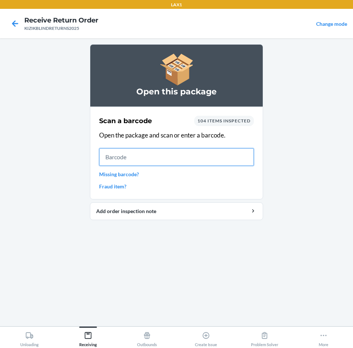
click at [184, 155] on input "text" at bounding box center [176, 157] width 155 height 18
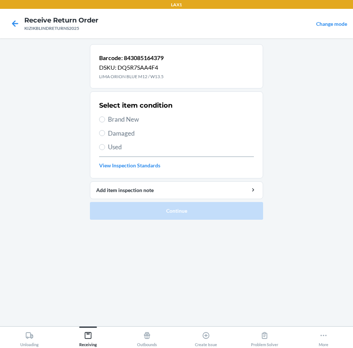
click at [136, 122] on span "Brand New" at bounding box center [181, 120] width 146 height 10
click at [105, 122] on input "Brand New" at bounding box center [102, 120] width 6 height 6
radio input "true"
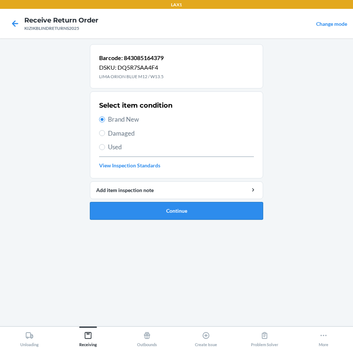
click at [203, 204] on button "Continue" at bounding box center [176, 211] width 173 height 18
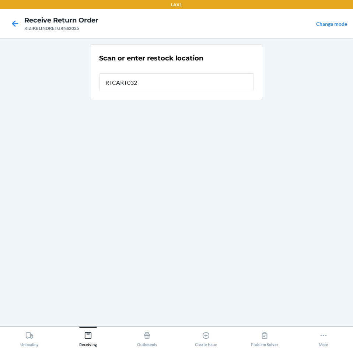
type input "RTCART032"
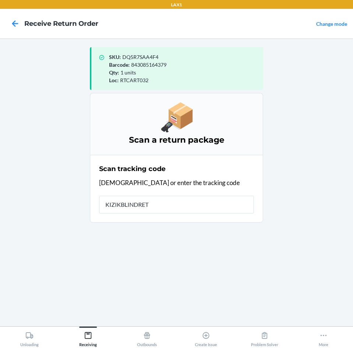
type input "KIZIKBLINDRETU"
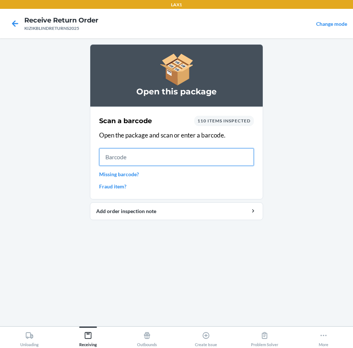
click at [134, 161] on input "text" at bounding box center [176, 157] width 155 height 18
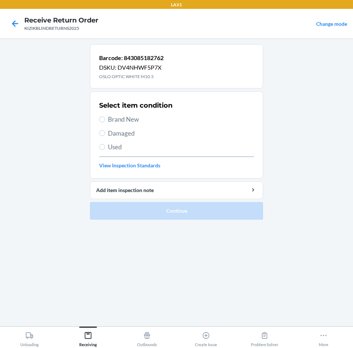
click at [128, 120] on span "Brand New" at bounding box center [181, 120] width 146 height 10
click at [105, 120] on input "Brand New" at bounding box center [102, 120] width 6 height 6
radio input "true"
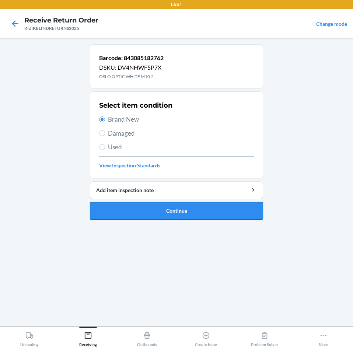
click at [153, 203] on button "Continue" at bounding box center [176, 211] width 173 height 18
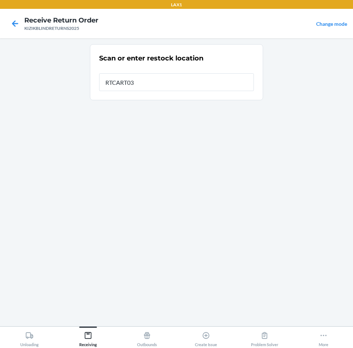
type input "RTCART032"
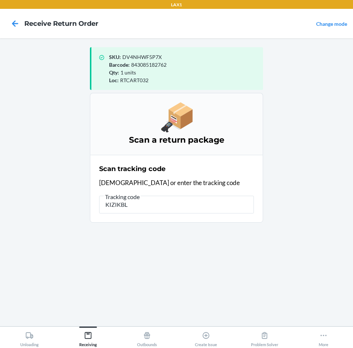
type input "KIZIKBLI"
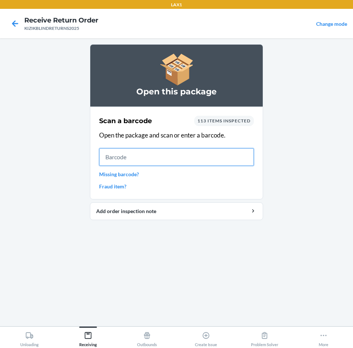
click at [132, 157] on input "text" at bounding box center [176, 157] width 155 height 18
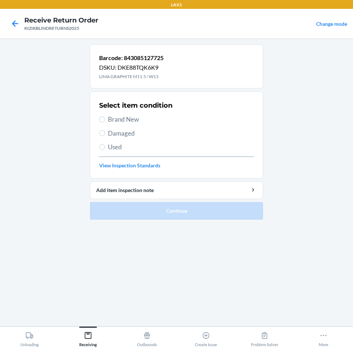
click at [124, 122] on span "Brand New" at bounding box center [181, 120] width 146 height 10
click at [105, 122] on input "Brand New" at bounding box center [102, 120] width 6 height 6
radio input "true"
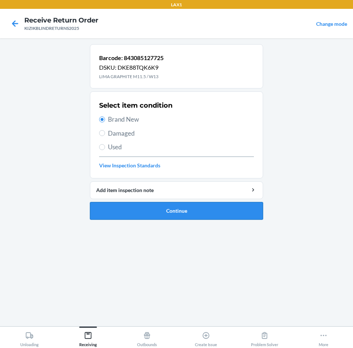
click at [184, 217] on button "Continue" at bounding box center [176, 211] width 173 height 18
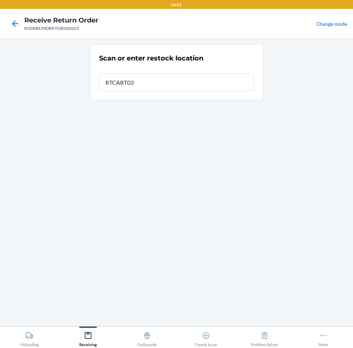
type input "RTCART032"
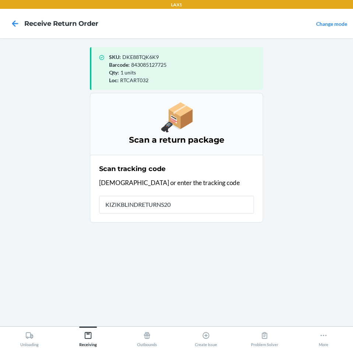
type input "KIZIKBLINDRETURNS202"
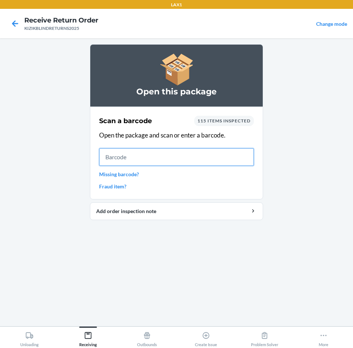
click at [172, 160] on input "text" at bounding box center [176, 157] width 155 height 18
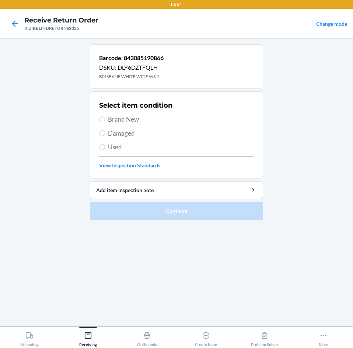
click at [124, 122] on span "Brand New" at bounding box center [181, 120] width 146 height 10
click at [105, 122] on input "Brand New" at bounding box center [102, 120] width 6 height 6
radio input "true"
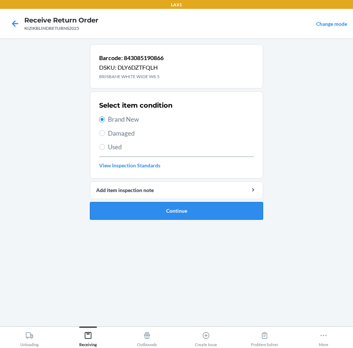
click at [156, 208] on button "Continue" at bounding box center [176, 211] width 173 height 18
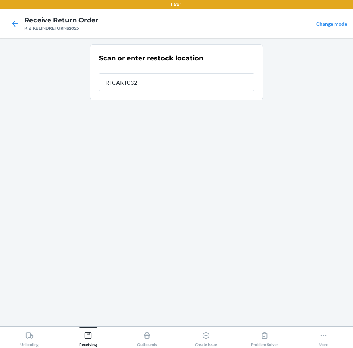
type input "RTCART032"
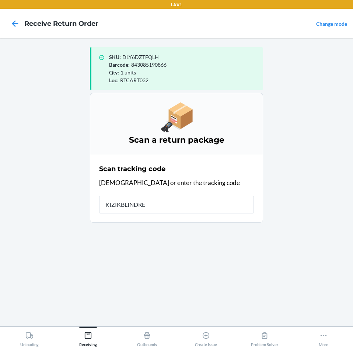
type input "KIZIKBLINDRET"
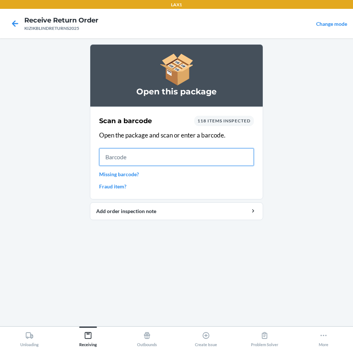
click at [203, 162] on input "text" at bounding box center [176, 157] width 155 height 18
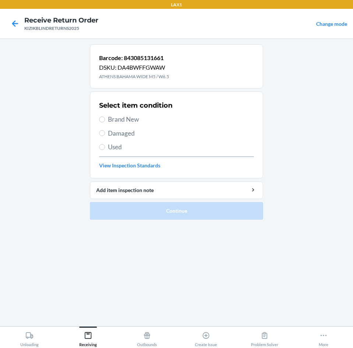
click at [112, 122] on span "Brand New" at bounding box center [181, 120] width 146 height 10
click at [105, 122] on input "Brand New" at bounding box center [102, 120] width 6 height 6
radio input "true"
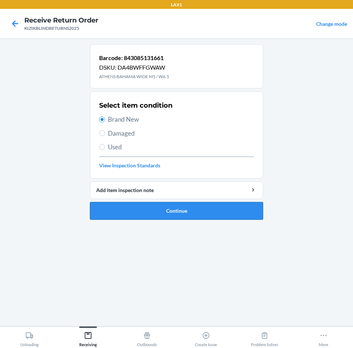
click at [172, 214] on button "Continue" at bounding box center [176, 211] width 173 height 18
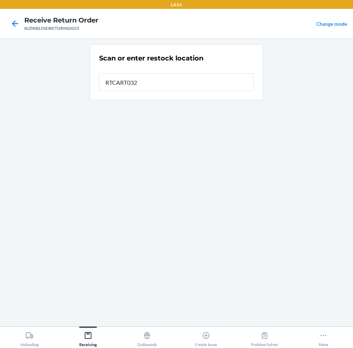
type input "RTCART032"
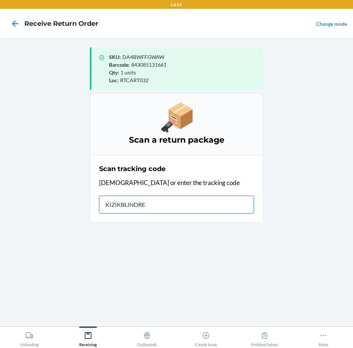
type input "KIZIKBLINDRET"
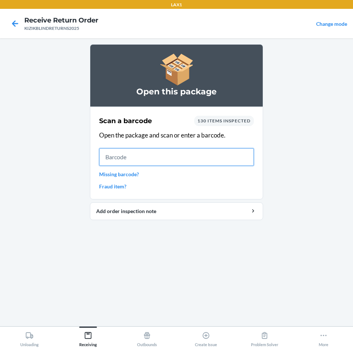
click at [158, 156] on input "text" at bounding box center [176, 157] width 155 height 18
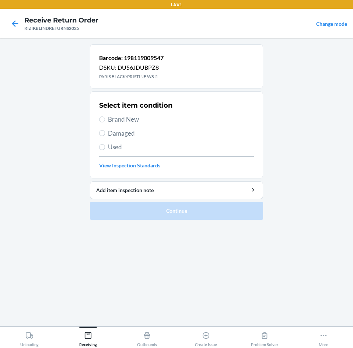
click at [120, 120] on span "Brand New" at bounding box center [181, 120] width 146 height 10
click at [105, 120] on input "Brand New" at bounding box center [102, 120] width 6 height 6
radio input "true"
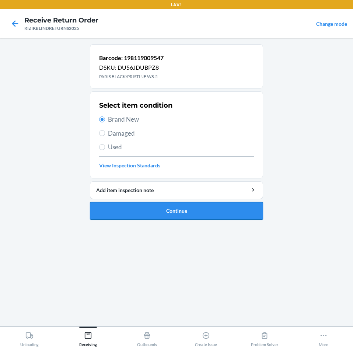
click at [177, 207] on button "Continue" at bounding box center [176, 211] width 173 height 18
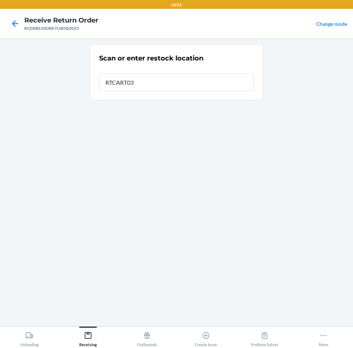
type input "RTCART032"
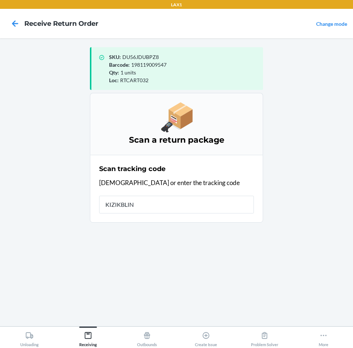
type input "KIZIKBLIND"
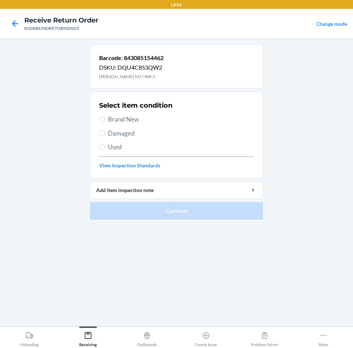
click at [125, 148] on span "Used" at bounding box center [181, 147] width 146 height 10
click at [105, 148] on input "Used" at bounding box center [102, 147] width 6 height 6
radio input "true"
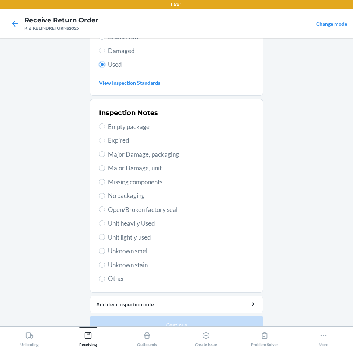
scroll to position [59, 0]
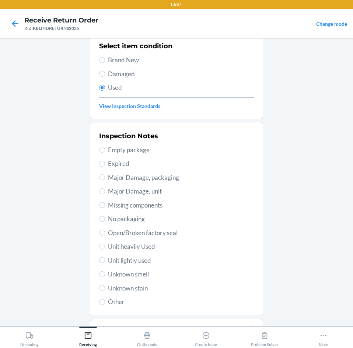
click at [139, 263] on span "Unit lightly used" at bounding box center [181, 261] width 146 height 10
click at [105, 263] on input "Unit lightly used" at bounding box center [102, 260] width 6 height 6
radio input "true"
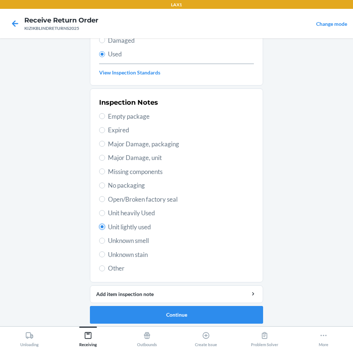
scroll to position [96, 0]
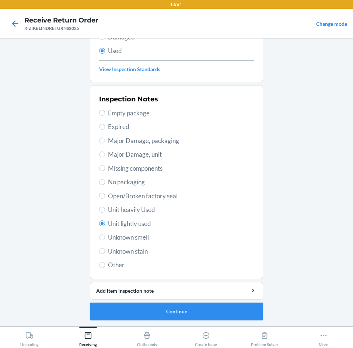
click at [152, 310] on button "Continue" at bounding box center [176, 312] width 173 height 18
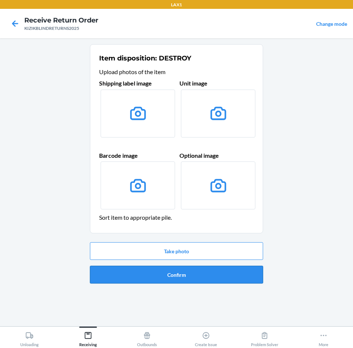
click at [155, 279] on button "Confirm" at bounding box center [176, 275] width 173 height 18
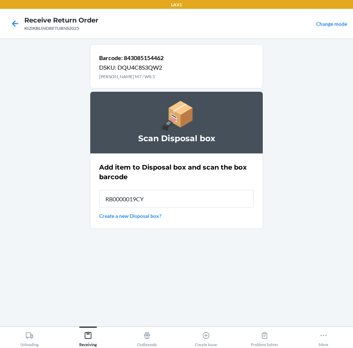
type input "RB0000019CY"
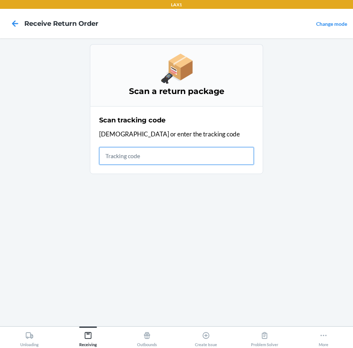
click at [191, 162] on input "text" at bounding box center [176, 156] width 155 height 18
type input "KIZIKBLIND"
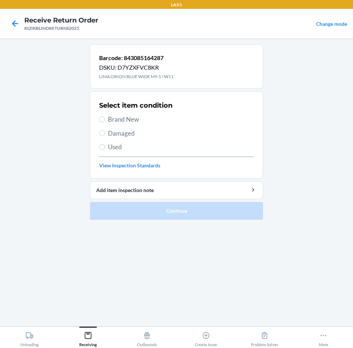
click at [121, 121] on span "Brand New" at bounding box center [181, 120] width 146 height 10
click at [105, 121] on input "Brand New" at bounding box center [102, 120] width 6 height 6
radio input "true"
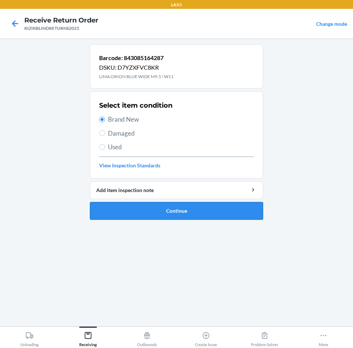
click at [188, 208] on button "Continue" at bounding box center [176, 211] width 173 height 18
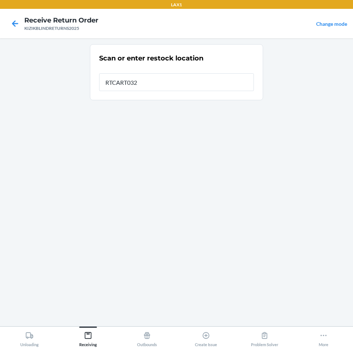
type input "RTCART032"
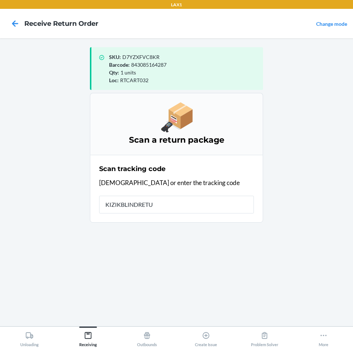
type input "KIZIKBLINDRETUR"
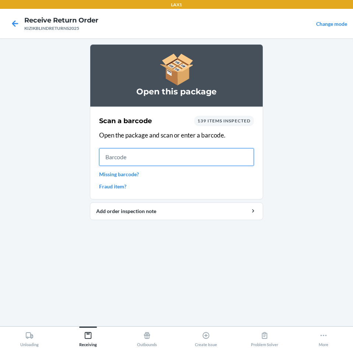
click at [147, 159] on input "text" at bounding box center [176, 157] width 155 height 18
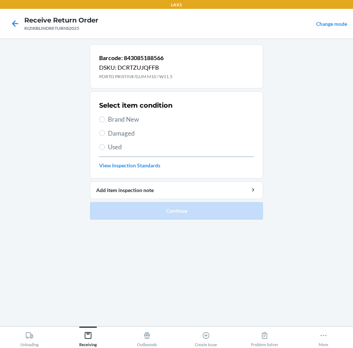
click at [135, 117] on span "Brand New" at bounding box center [181, 120] width 146 height 10
click at [105, 117] on input "Brand New" at bounding box center [102, 120] width 6 height 6
radio input "true"
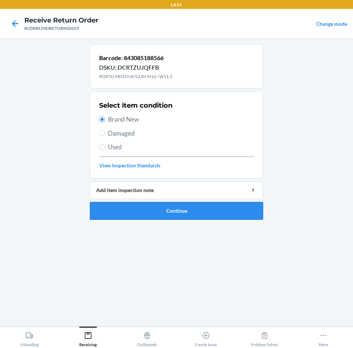
click at [177, 205] on button "Continue" at bounding box center [176, 211] width 173 height 18
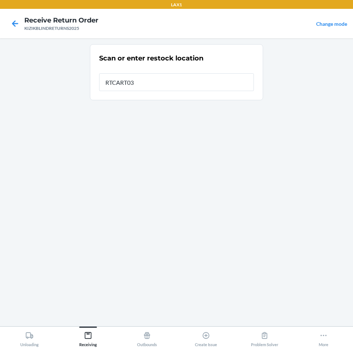
type input "RTCART032"
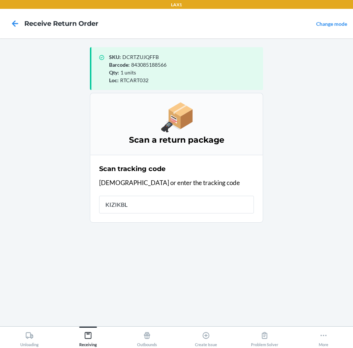
type input "KIZIKBLI"
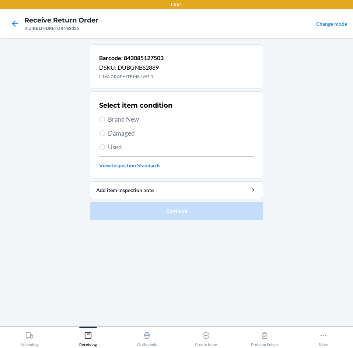
click at [110, 122] on span "Brand New" at bounding box center [181, 120] width 146 height 10
click at [105, 122] on input "Brand New" at bounding box center [102, 120] width 6 height 6
radio input "true"
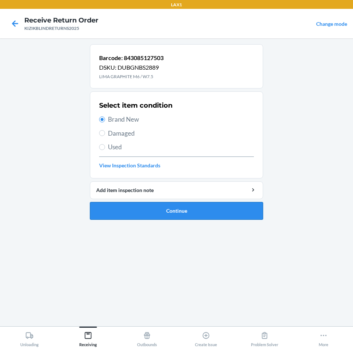
click at [146, 204] on button "Continue" at bounding box center [176, 211] width 173 height 18
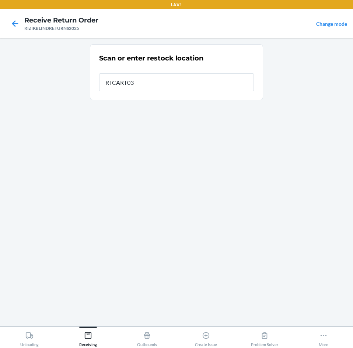
type input "RTCART032"
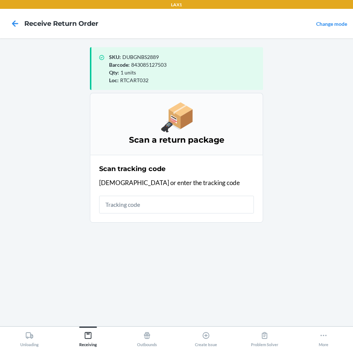
click at [142, 202] on input "text" at bounding box center [176, 205] width 155 height 18
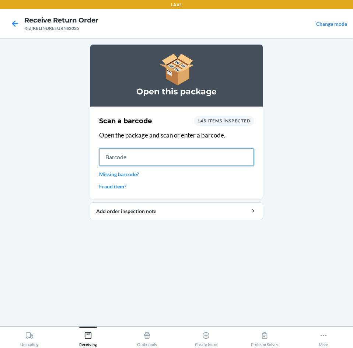
click at [196, 165] on input "text" at bounding box center [176, 157] width 155 height 18
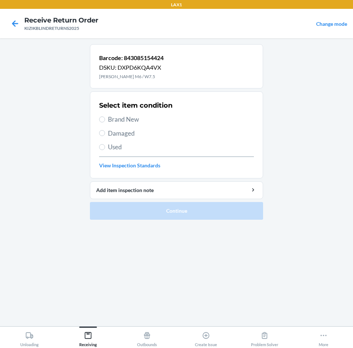
click at [107, 120] on label "Brand New" at bounding box center [176, 120] width 155 height 10
click at [105, 120] on input "Brand New" at bounding box center [102, 120] width 6 height 6
radio input "true"
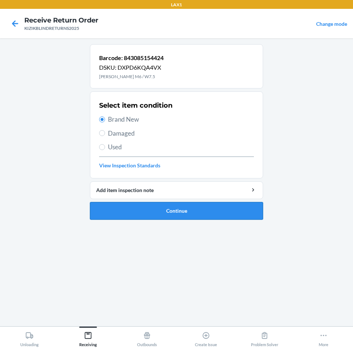
click at [176, 212] on button "Continue" at bounding box center [176, 211] width 173 height 18
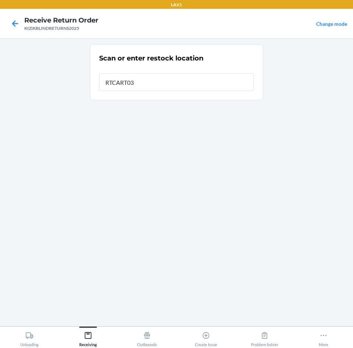
type input "RTCART032"
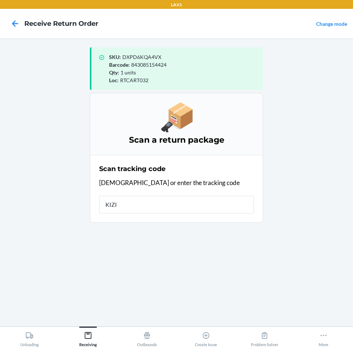
type input "KIZIK"
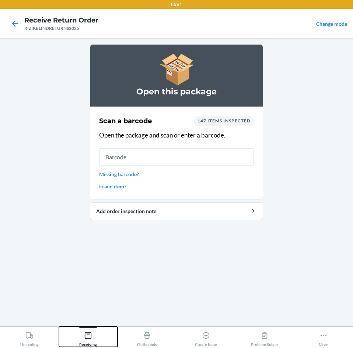
click at [89, 332] on icon at bounding box center [88, 335] width 7 height 7
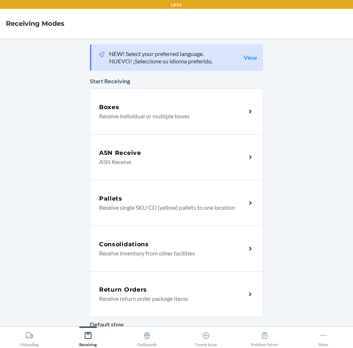
click at [127, 290] on h5 "Return Orders" at bounding box center [123, 290] width 48 height 9
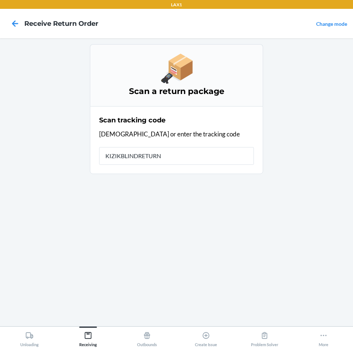
type input "KIZIKBLINDRETURNS"
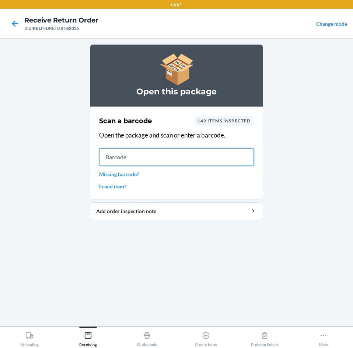
click at [111, 162] on input "text" at bounding box center [176, 157] width 155 height 18
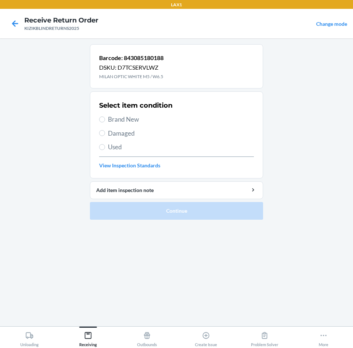
click at [112, 114] on div "Select item condition Brand New Damaged Used View Inspection Standards" at bounding box center [176, 134] width 155 height 73
click at [113, 120] on span "Brand New" at bounding box center [181, 120] width 146 height 10
click at [105, 120] on input "Brand New" at bounding box center [102, 120] width 6 height 6
radio input "true"
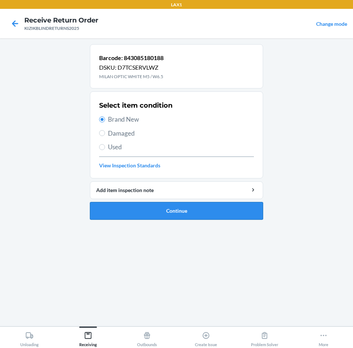
click at [175, 203] on button "Continue" at bounding box center [176, 211] width 173 height 18
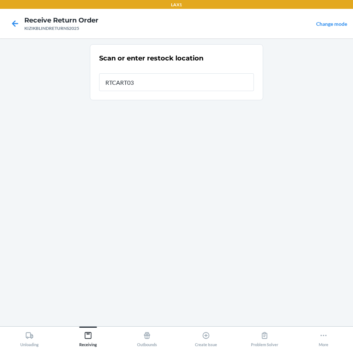
type input "RTCART032"
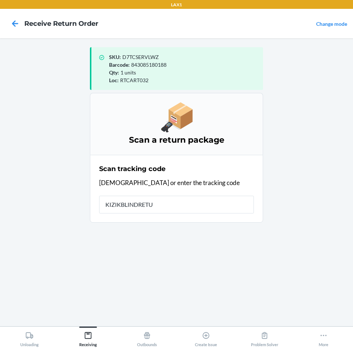
type input "KIZIKBLINDRETUR"
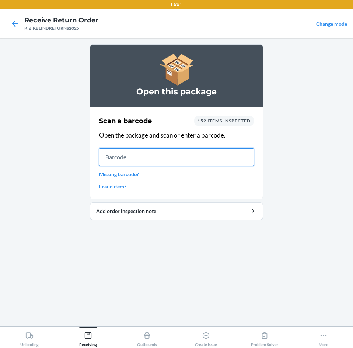
click at [143, 159] on input "text" at bounding box center [176, 157] width 155 height 18
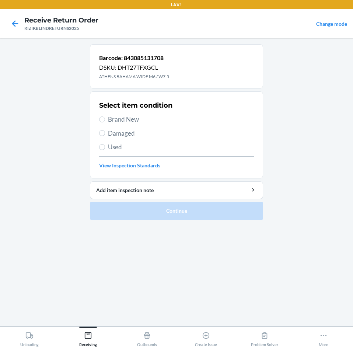
click at [131, 121] on span "Brand New" at bounding box center [181, 120] width 146 height 10
click at [105, 121] on input "Brand New" at bounding box center [102, 120] width 6 height 6
radio input "true"
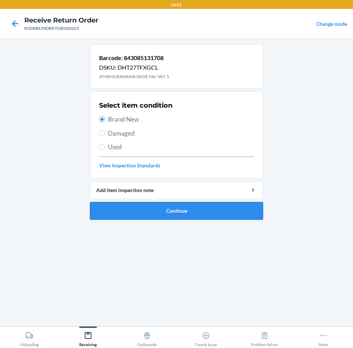
click at [168, 202] on button "Continue" at bounding box center [176, 211] width 173 height 18
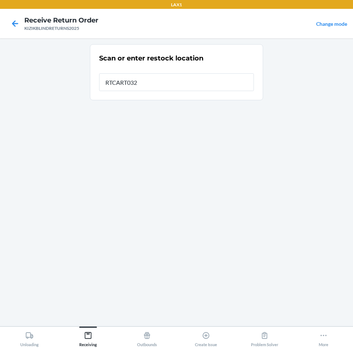
type input "RTCART032"
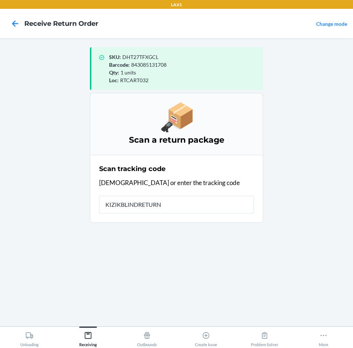
type input "KIZIKBLINDRETURNS"
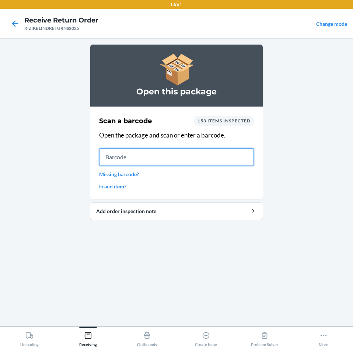
click at [166, 151] on input "text" at bounding box center [176, 157] width 155 height 18
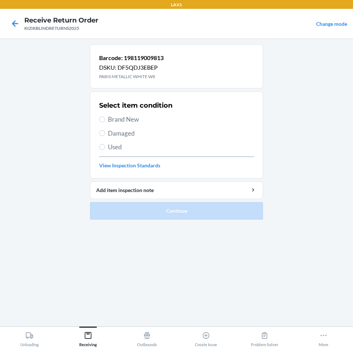
click at [145, 122] on span "Brand New" at bounding box center [181, 120] width 146 height 10
click at [105, 122] on input "Brand New" at bounding box center [102, 120] width 6 height 6
radio input "true"
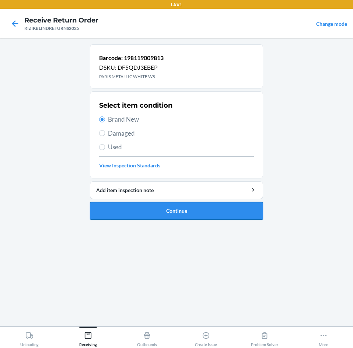
click at [188, 211] on button "Continue" at bounding box center [176, 211] width 173 height 18
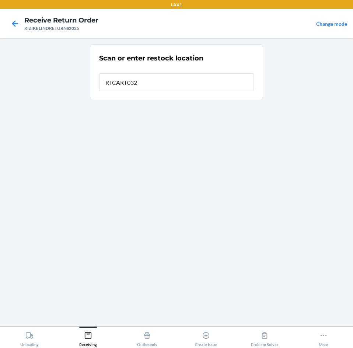
type input "RTCART032"
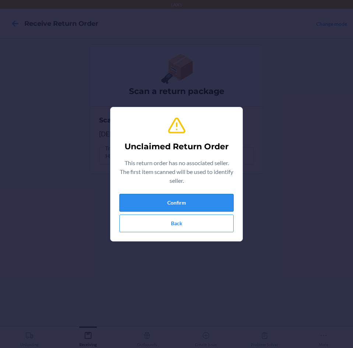
click at [186, 200] on button "Confirm" at bounding box center [177, 203] width 114 height 18
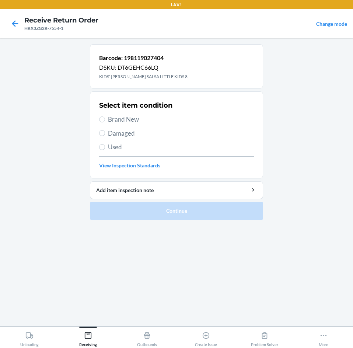
click at [116, 120] on span "Brand New" at bounding box center [181, 120] width 146 height 10
click at [105, 120] on input "Brand New" at bounding box center [102, 120] width 6 height 6
radio input "true"
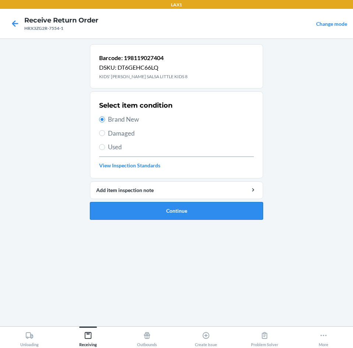
click at [147, 204] on button "Continue" at bounding box center [176, 211] width 173 height 18
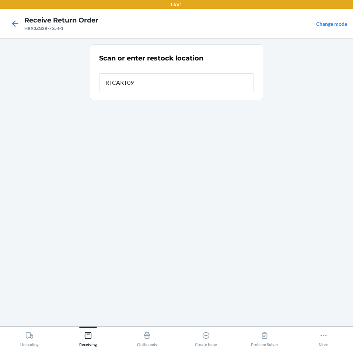
type input "RTCART094"
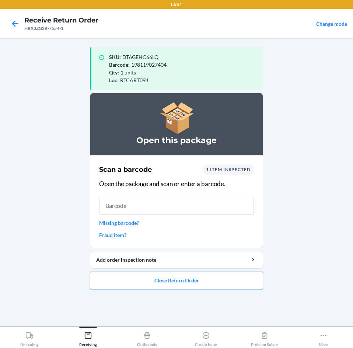
click at [171, 280] on button "Close Return Order" at bounding box center [176, 281] width 173 height 18
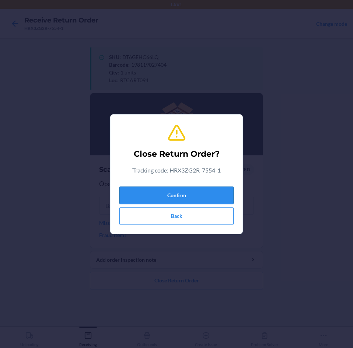
click at [209, 188] on button "Confirm" at bounding box center [177, 196] width 114 height 18
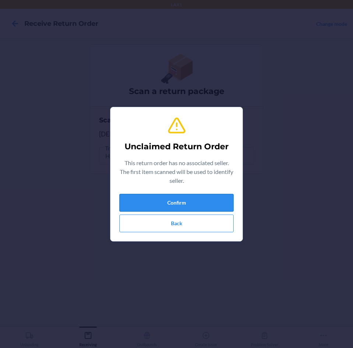
click at [206, 200] on button "Confirm" at bounding box center [177, 203] width 114 height 18
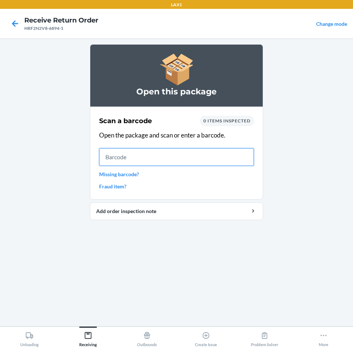
click at [185, 162] on input "text" at bounding box center [176, 157] width 155 height 18
click at [133, 156] on input "text" at bounding box center [176, 157] width 155 height 18
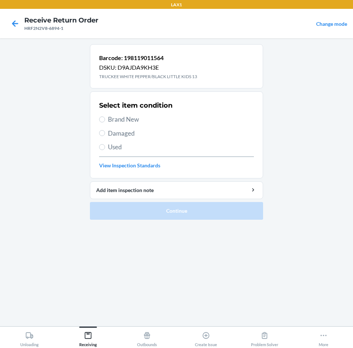
click at [129, 121] on span "Brand New" at bounding box center [181, 120] width 146 height 10
click at [105, 121] on input "Brand New" at bounding box center [102, 120] width 6 height 6
radio input "true"
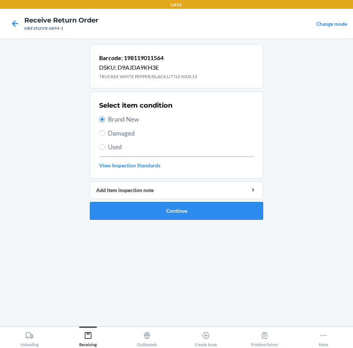
click at [206, 211] on button "Continue" at bounding box center [176, 211] width 173 height 18
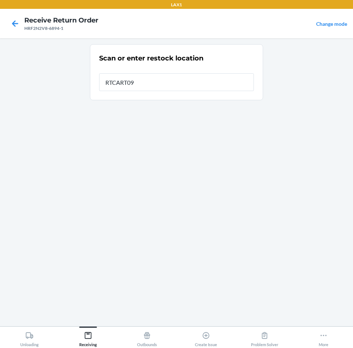
type input "RTCART094"
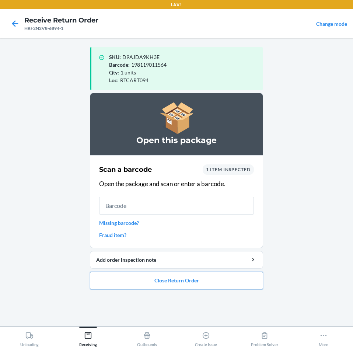
click at [195, 283] on button "Close Return Order" at bounding box center [176, 281] width 173 height 18
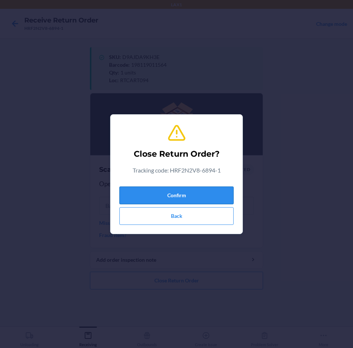
click at [185, 200] on button "Confirm" at bounding box center [177, 196] width 114 height 18
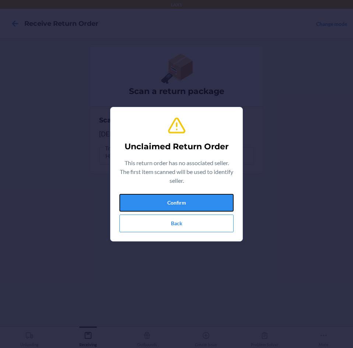
click at [185, 200] on button "Confirm" at bounding box center [177, 203] width 114 height 18
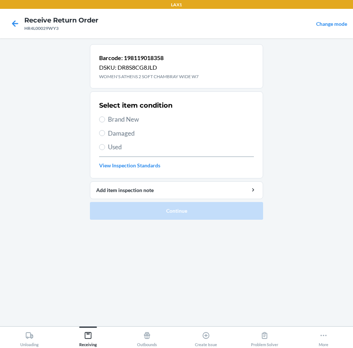
click at [114, 120] on span "Brand New" at bounding box center [181, 120] width 146 height 10
click at [105, 120] on input "Brand New" at bounding box center [102, 120] width 6 height 6
radio input "true"
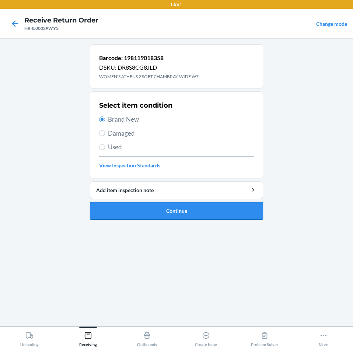
click at [161, 208] on button "Continue" at bounding box center [176, 211] width 173 height 18
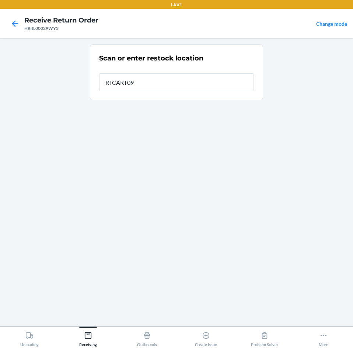
type input "RTCART094"
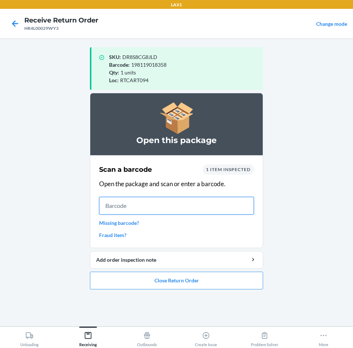
click at [169, 205] on input "text" at bounding box center [176, 206] width 155 height 18
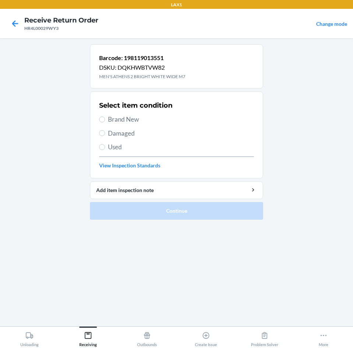
click at [122, 118] on span "Brand New" at bounding box center [181, 120] width 146 height 10
click at [105, 118] on input "Brand New" at bounding box center [102, 120] width 6 height 6
radio input "true"
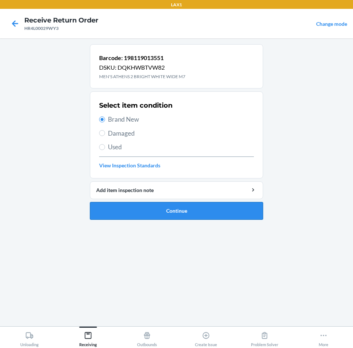
click at [154, 205] on button "Continue" at bounding box center [176, 211] width 173 height 18
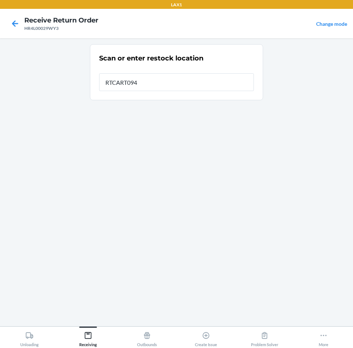
type input "RTCART094"
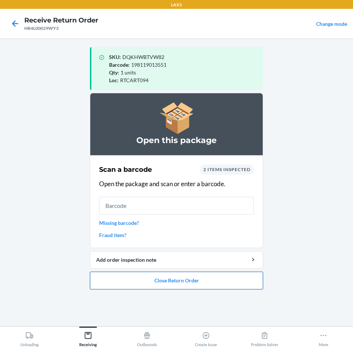
click at [173, 281] on button "Close Return Order" at bounding box center [176, 281] width 173 height 18
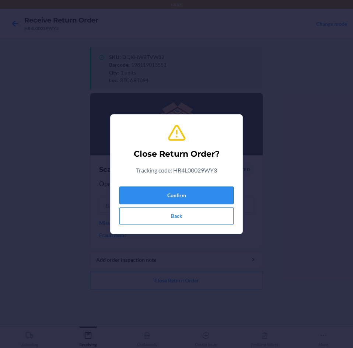
click at [183, 198] on button "Confirm" at bounding box center [177, 196] width 114 height 18
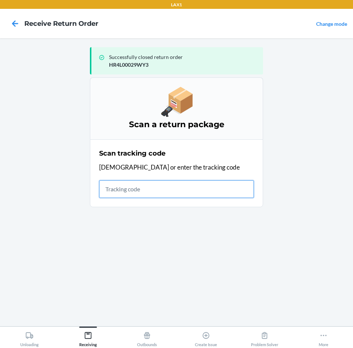
click at [194, 188] on input "text" at bounding box center [176, 189] width 155 height 18
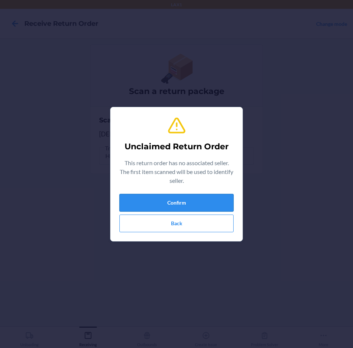
click at [189, 204] on button "Confirm" at bounding box center [177, 203] width 114 height 18
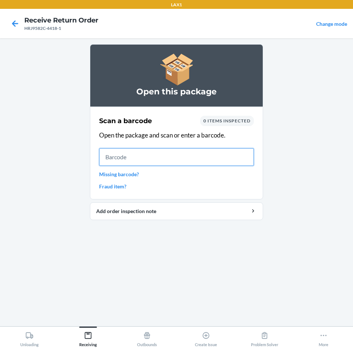
click at [190, 164] on input "text" at bounding box center [176, 157] width 155 height 18
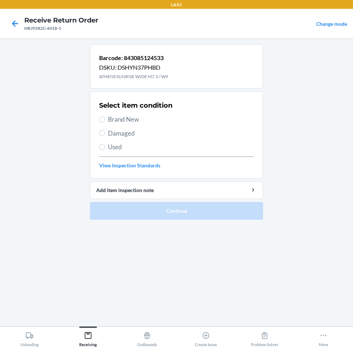
click at [117, 146] on span "Used" at bounding box center [181, 147] width 146 height 10
click at [105, 146] on input "Used" at bounding box center [102, 147] width 6 height 6
radio input "true"
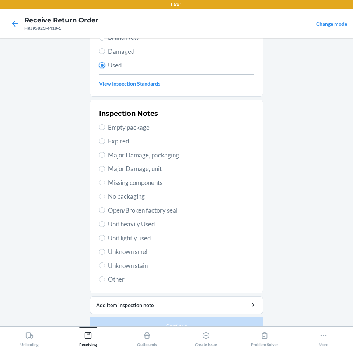
scroll to position [59, 0]
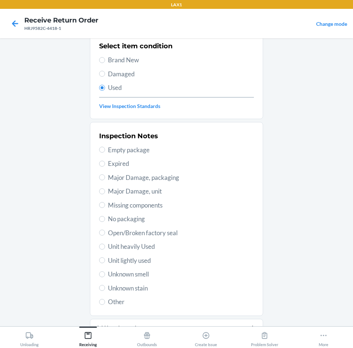
click at [143, 261] on span "Unit lightly used" at bounding box center [181, 261] width 146 height 10
click at [105, 261] on input "Unit lightly used" at bounding box center [102, 260] width 6 height 6
radio input "true"
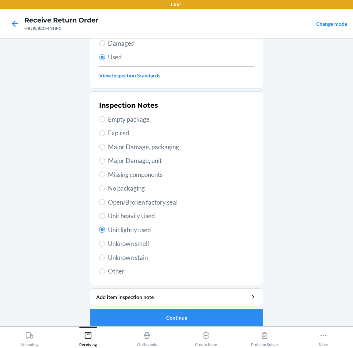
scroll to position [96, 0]
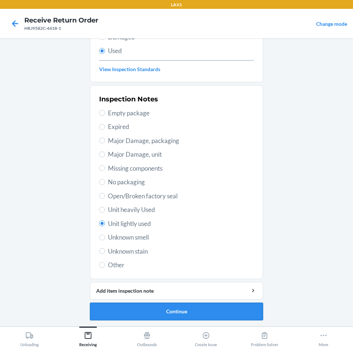
click at [206, 307] on button "Continue" at bounding box center [176, 312] width 173 height 18
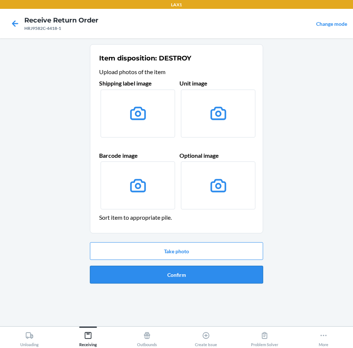
click at [211, 276] on button "Confirm" at bounding box center [176, 275] width 173 height 18
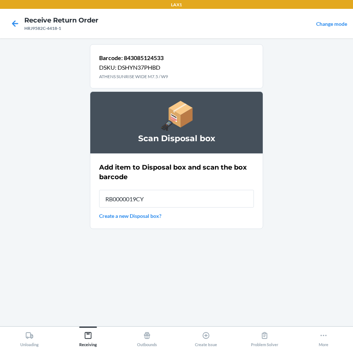
type input "RB0000019CY"
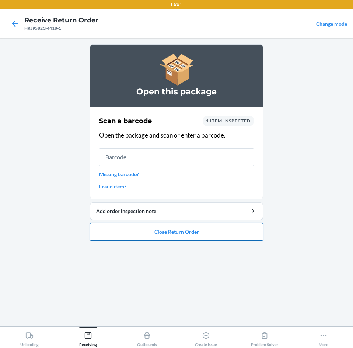
click at [205, 241] on button "Close Return Order" at bounding box center [176, 232] width 173 height 18
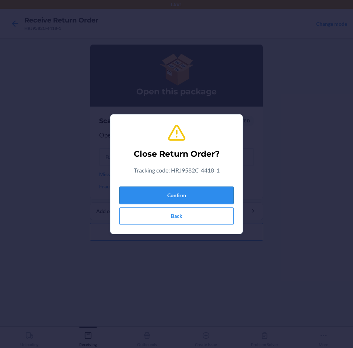
click at [179, 198] on button "Confirm" at bounding box center [177, 196] width 114 height 18
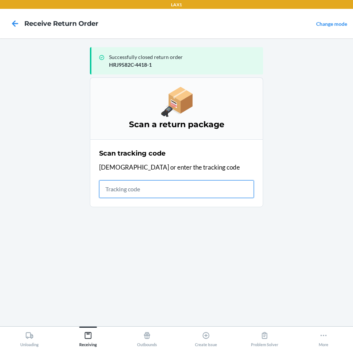
click at [171, 188] on input "text" at bounding box center [176, 189] width 155 height 18
type input "KIZIKBLIN"
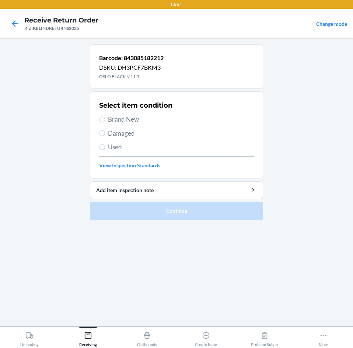
click at [110, 149] on span "Used" at bounding box center [181, 147] width 146 height 10
click at [105, 149] on input "Used" at bounding box center [102, 147] width 6 height 6
radio input "true"
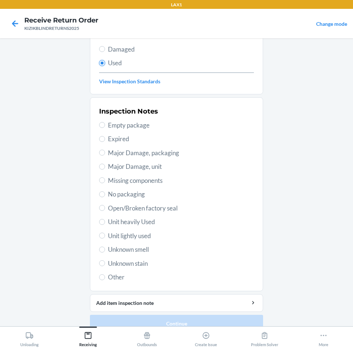
scroll to position [96, 0]
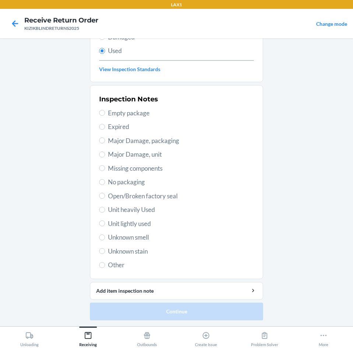
click at [143, 239] on span "Unknown smell" at bounding box center [181, 238] width 146 height 10
click at [105, 239] on input "Unknown smell" at bounding box center [102, 238] width 6 height 6
radio input "true"
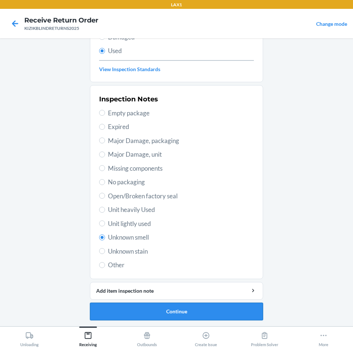
click at [156, 307] on button "Continue" at bounding box center [176, 312] width 173 height 18
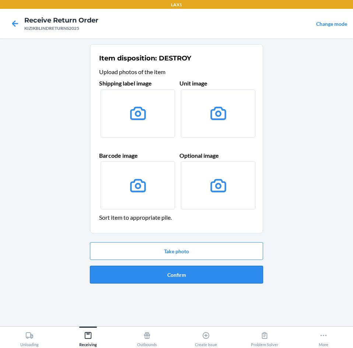
click at [189, 273] on button "Confirm" at bounding box center [176, 275] width 173 height 18
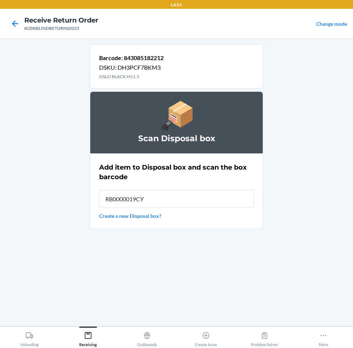
type input "RB0000019CY"
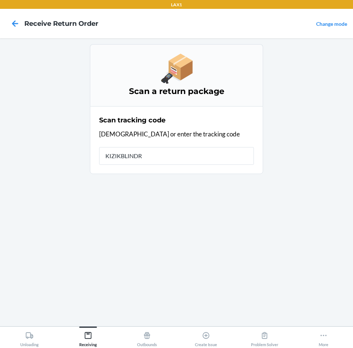
type input "KIZIKBLINDRE"
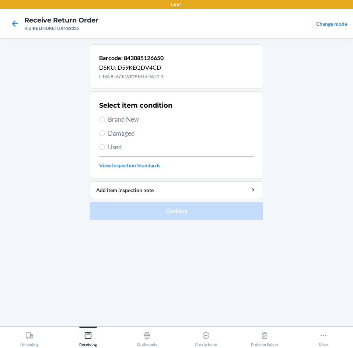
click at [108, 148] on span "Used" at bounding box center [181, 147] width 146 height 10
click at [105, 148] on input "Used" at bounding box center [102, 147] width 6 height 6
radio input "true"
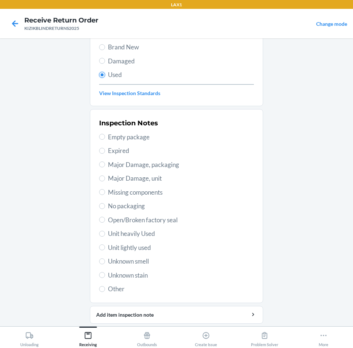
scroll to position [59, 0]
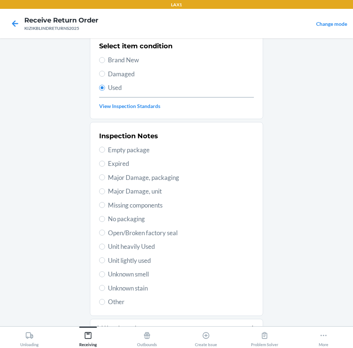
click at [130, 277] on span "Unknown smell" at bounding box center [181, 275] width 146 height 10
click at [105, 277] on input "Unknown smell" at bounding box center [102, 274] width 6 height 6
radio input "true"
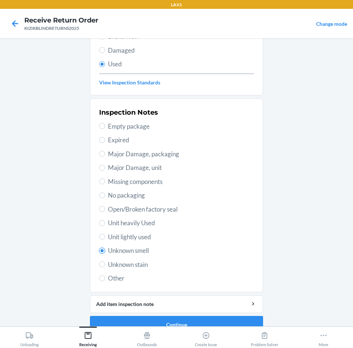
scroll to position [96, 0]
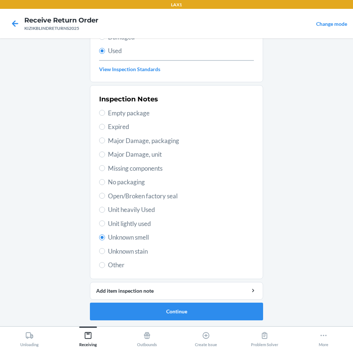
click at [115, 301] on li "Barcode: 843085126650 DSKU: D59KEQDV4CD LIMA BLACK WIDE M14 / W15.5 Select item…" at bounding box center [176, 134] width 173 height 373
click at [116, 313] on button "Continue" at bounding box center [176, 312] width 173 height 18
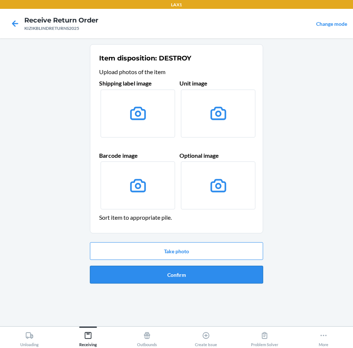
click at [170, 268] on button "Confirm" at bounding box center [176, 275] width 173 height 18
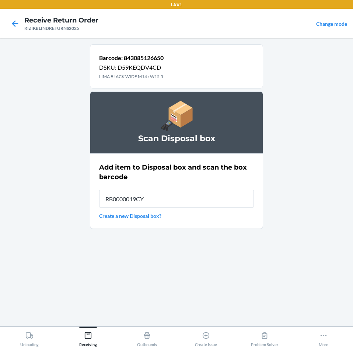
type input "RB0000019CY"
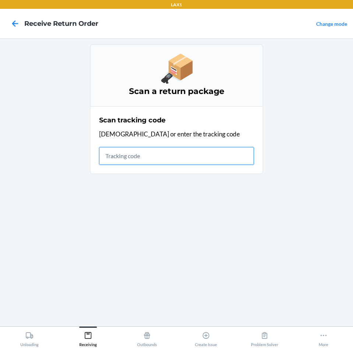
click at [166, 153] on input "text" at bounding box center [176, 156] width 155 height 18
type input "KIZIKBLINDRETUR"
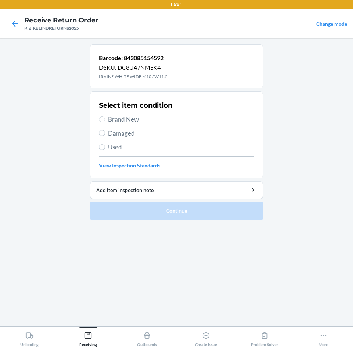
click at [128, 122] on span "Brand New" at bounding box center [181, 120] width 146 height 10
click at [105, 122] on input "Brand New" at bounding box center [102, 120] width 6 height 6
radio input "true"
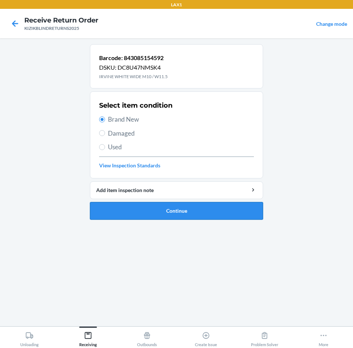
click at [161, 207] on button "Continue" at bounding box center [176, 211] width 173 height 18
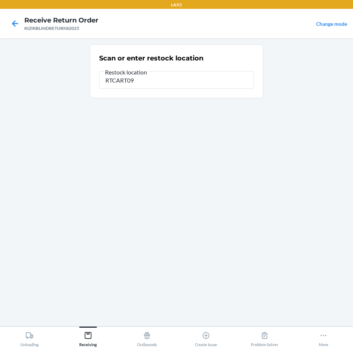
type input "RTCART094"
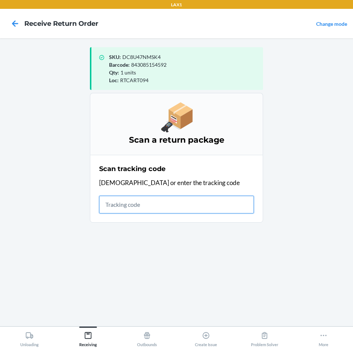
click at [162, 206] on input "text" at bounding box center [176, 205] width 155 height 18
type input "KIZIKBLINDRETUR"
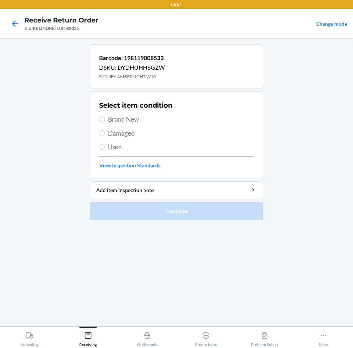
click at [122, 118] on span "Brand New" at bounding box center [181, 120] width 146 height 10
click at [105, 118] on input "Brand New" at bounding box center [102, 120] width 6 height 6
radio input "true"
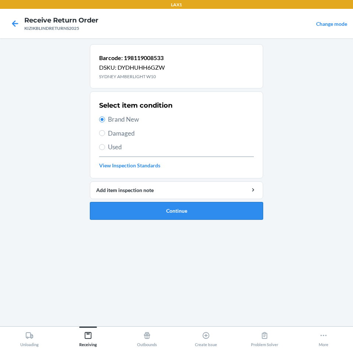
click at [172, 207] on button "Continue" at bounding box center [176, 211] width 173 height 18
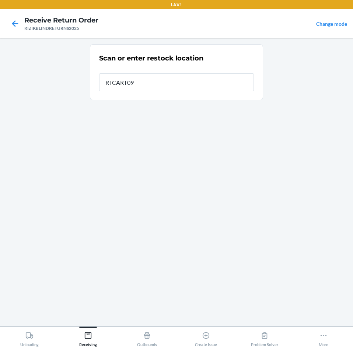
type input "RTCART094"
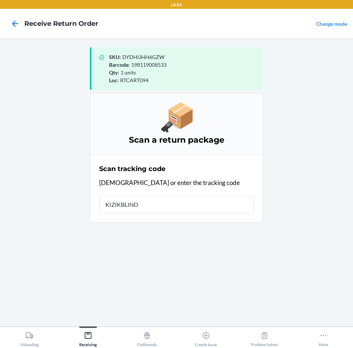
type input "KIZIKBLINDR"
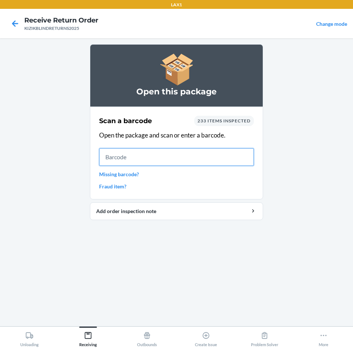
click at [146, 158] on input "text" at bounding box center [176, 157] width 155 height 18
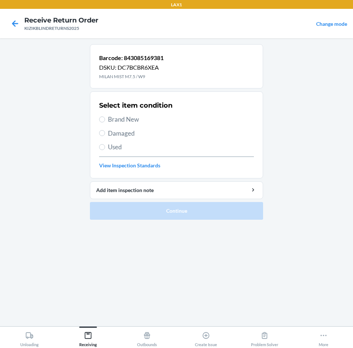
click at [128, 120] on span "Brand New" at bounding box center [181, 120] width 146 height 10
click at [105, 120] on input "Brand New" at bounding box center [102, 120] width 6 height 6
radio input "true"
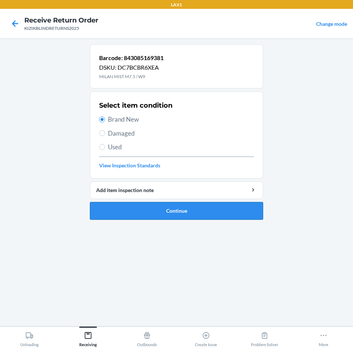
click at [187, 214] on button "Continue" at bounding box center [176, 211] width 173 height 18
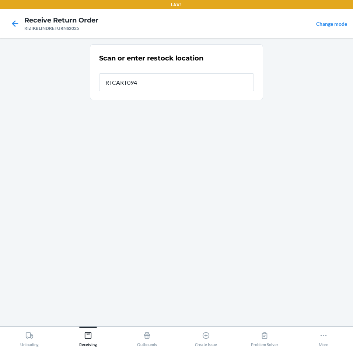
type input "RTCART094"
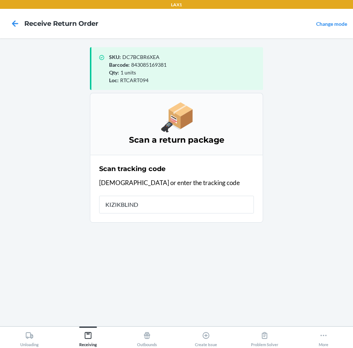
type input "KIZIKBLINDR"
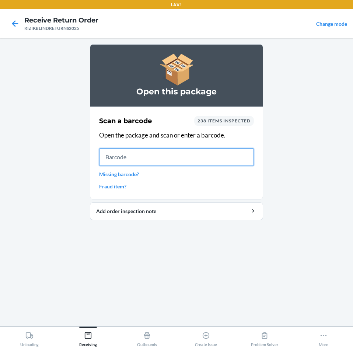
click at [145, 156] on input "text" at bounding box center [176, 157] width 155 height 18
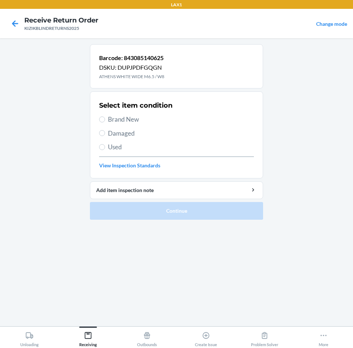
click at [122, 143] on span "Used" at bounding box center [181, 147] width 146 height 10
click at [105, 144] on input "Used" at bounding box center [102, 147] width 6 height 6
radio input "true"
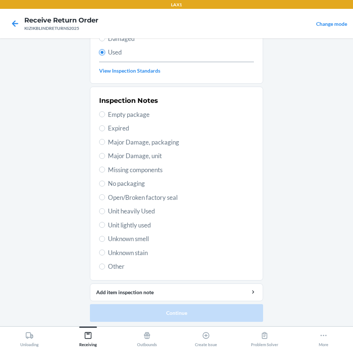
scroll to position [96, 0]
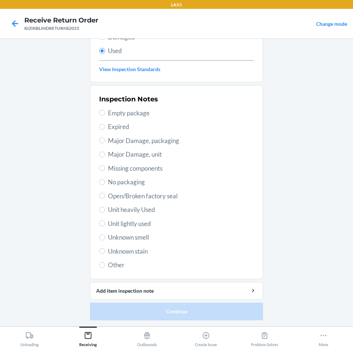
click at [116, 237] on span "Unknown smell" at bounding box center [181, 238] width 146 height 10
click at [105, 237] on input "Unknown smell" at bounding box center [102, 238] width 6 height 6
radio input "true"
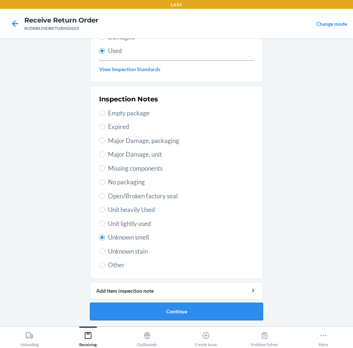
click at [155, 313] on button "Continue" at bounding box center [176, 312] width 173 height 18
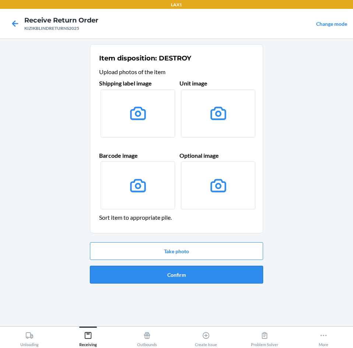
click at [167, 279] on button "Confirm" at bounding box center [176, 275] width 173 height 18
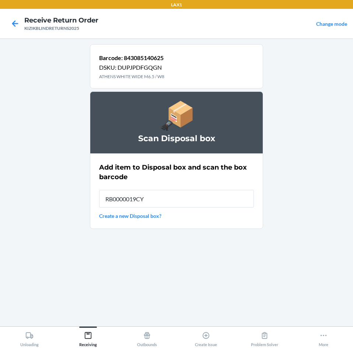
type input "RB0000019CY"
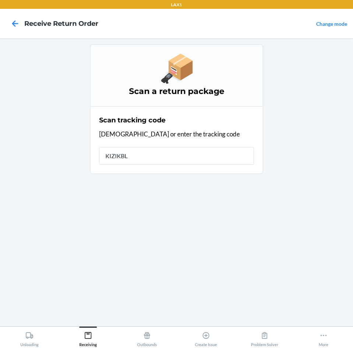
type input "KIZIKBLI"
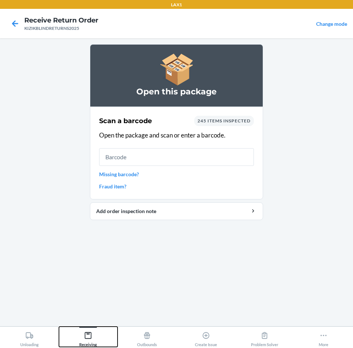
click at [89, 336] on icon at bounding box center [88, 336] width 8 height 8
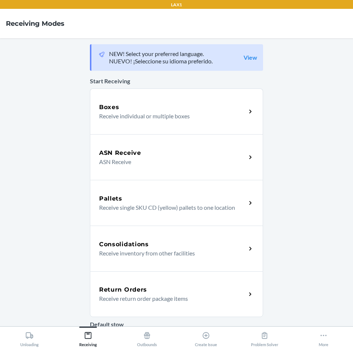
click at [128, 283] on div "Return Orders Receive return order package items" at bounding box center [176, 294] width 173 height 46
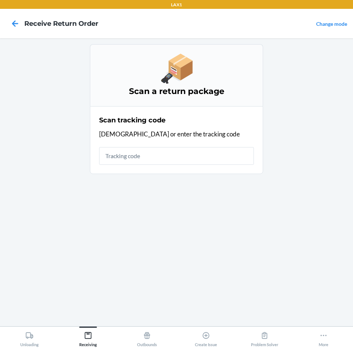
click at [142, 149] on input "text" at bounding box center [176, 156] width 155 height 18
type input "KIZIKBLINDRETUR"
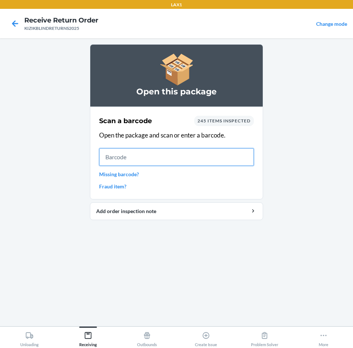
click at [168, 152] on input "text" at bounding box center [176, 157] width 155 height 18
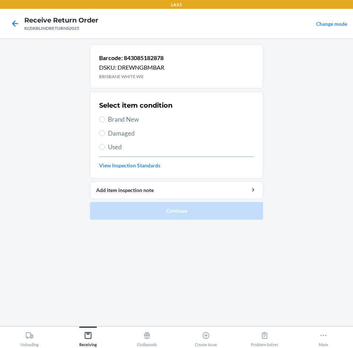
click at [137, 126] on div "Select item condition Brand New Damaged Used View Inspection Standards" at bounding box center [176, 134] width 155 height 73
drag, startPoint x: 135, startPoint y: 121, endPoint x: 137, endPoint y: 128, distance: 7.6
click at [135, 121] on span "Brand New" at bounding box center [181, 120] width 146 height 10
click at [105, 121] on input "Brand New" at bounding box center [102, 120] width 6 height 6
radio input "true"
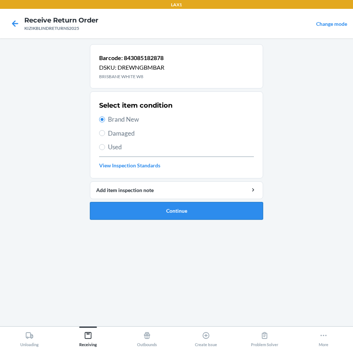
click at [176, 208] on button "Continue" at bounding box center [176, 211] width 173 height 18
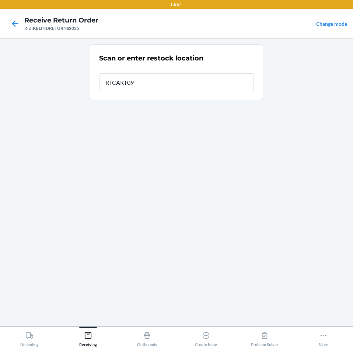
type input "RTCART094"
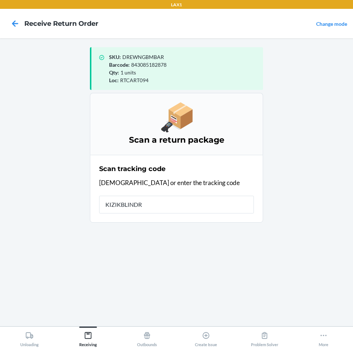
type input "KIZIKBLINDRE"
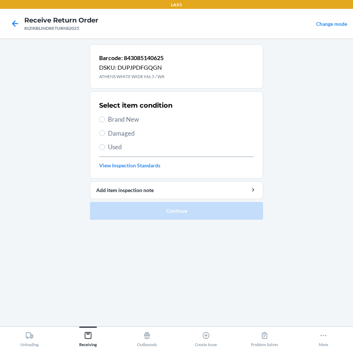
click at [101, 151] on label "Used" at bounding box center [176, 147] width 155 height 10
click at [101, 150] on input "Used" at bounding box center [102, 147] width 6 height 6
radio input "true"
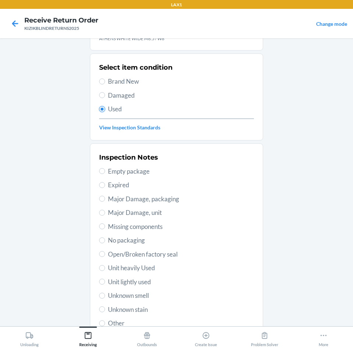
scroll to position [37, 0]
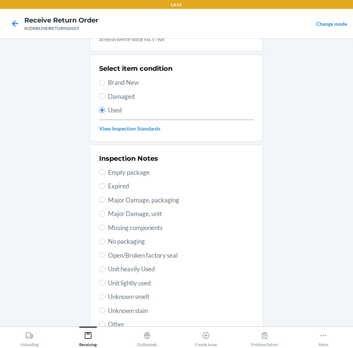
click at [137, 280] on span "Unit lightly used" at bounding box center [181, 284] width 146 height 10
click at [105, 280] on input "Unit lightly used" at bounding box center [102, 283] width 6 height 6
radio input "true"
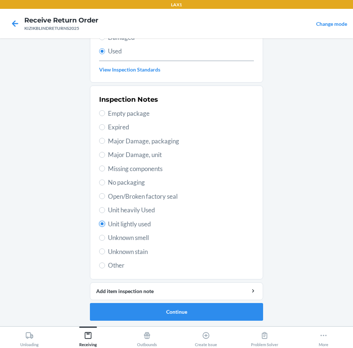
scroll to position [96, 0]
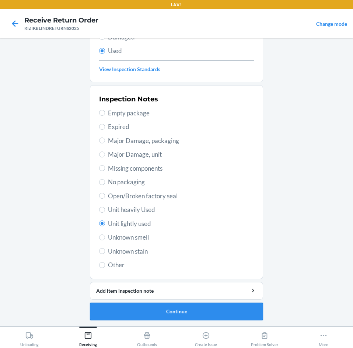
click at [170, 305] on button "Continue" at bounding box center [176, 312] width 173 height 18
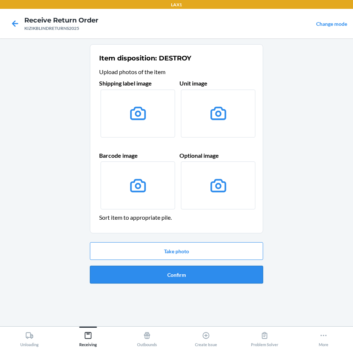
click at [185, 278] on button "Confirm" at bounding box center [176, 275] width 173 height 18
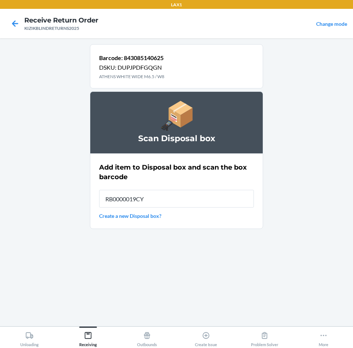
type input "RB0000019CY"
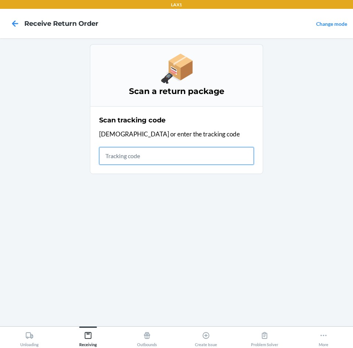
click at [172, 161] on input "text" at bounding box center [176, 156] width 155 height 18
type input "KIZIKBLINDRETUR"
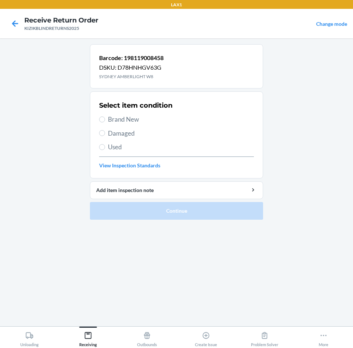
click at [129, 118] on span "Brand New" at bounding box center [181, 120] width 146 height 10
click at [105, 118] on input "Brand New" at bounding box center [102, 120] width 6 height 6
radio input "true"
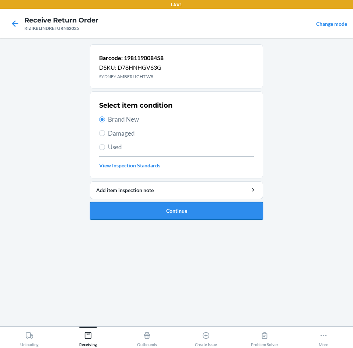
click at [190, 209] on button "Continue" at bounding box center [176, 211] width 173 height 18
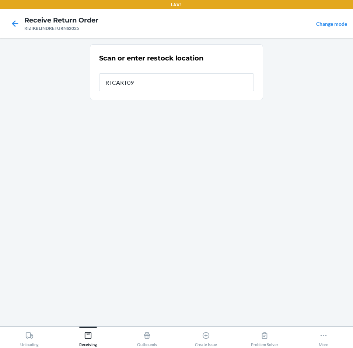
type input "RTCART094"
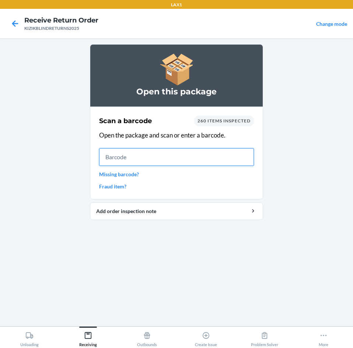
click at [204, 159] on input "text" at bounding box center [176, 157] width 155 height 18
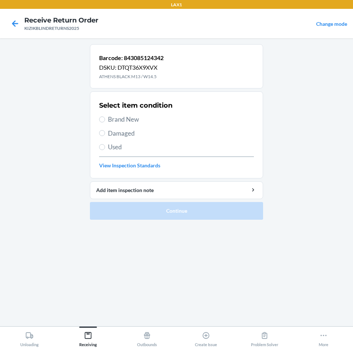
click at [122, 121] on span "Brand New" at bounding box center [181, 120] width 146 height 10
click at [105, 121] on input "Brand New" at bounding box center [102, 120] width 6 height 6
radio input "true"
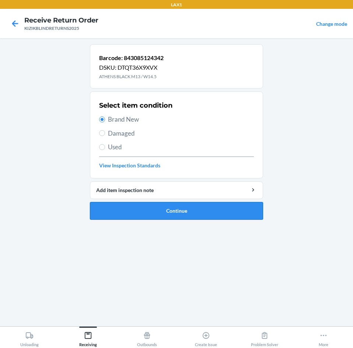
click at [189, 207] on button "Continue" at bounding box center [176, 211] width 173 height 18
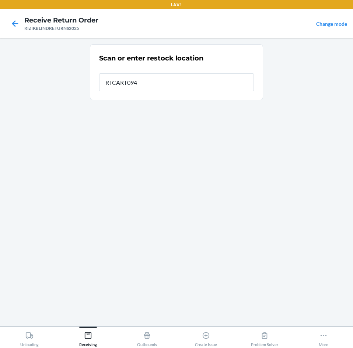
type input "RTCART094"
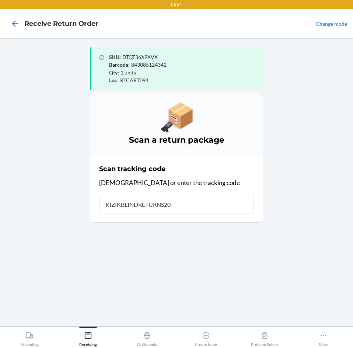
type input "KIZIKBLINDRETURNS202"
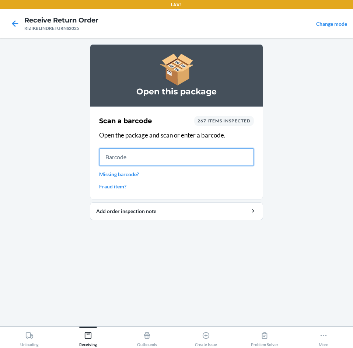
click at [210, 161] on input "text" at bounding box center [176, 157] width 155 height 18
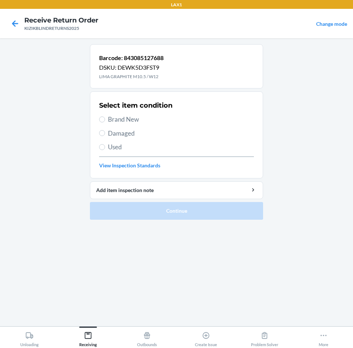
click at [138, 121] on span "Brand New" at bounding box center [181, 120] width 146 height 10
click at [105, 121] on input "Brand New" at bounding box center [102, 120] width 6 height 6
radio input "true"
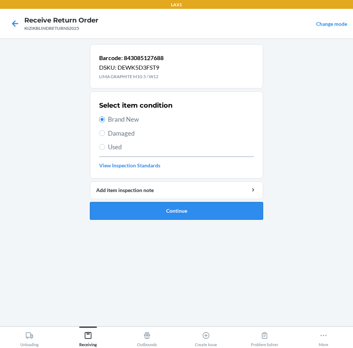
click at [213, 213] on button "Continue" at bounding box center [176, 211] width 173 height 18
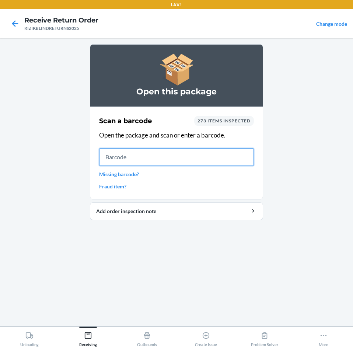
click at [180, 161] on input "text" at bounding box center [176, 157] width 155 height 18
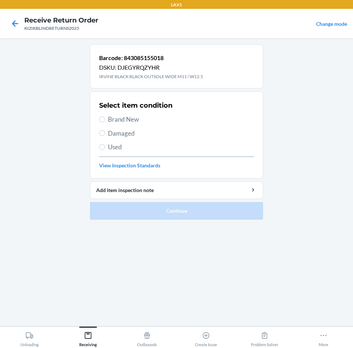
click at [124, 121] on span "Brand New" at bounding box center [181, 120] width 146 height 10
click at [105, 121] on input "Brand New" at bounding box center [102, 120] width 6 height 6
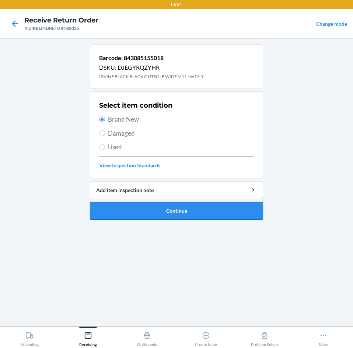
click at [196, 209] on button "Continue" at bounding box center [176, 211] width 173 height 18
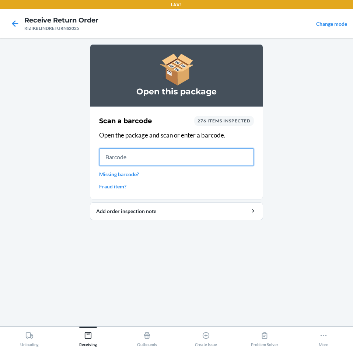
click at [151, 160] on input "text" at bounding box center [176, 157] width 155 height 18
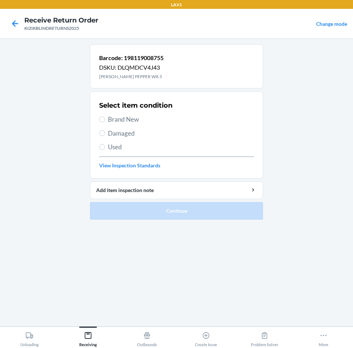
click at [126, 119] on span "Brand New" at bounding box center [181, 120] width 146 height 10
click at [105, 119] on input "Brand New" at bounding box center [102, 120] width 6 height 6
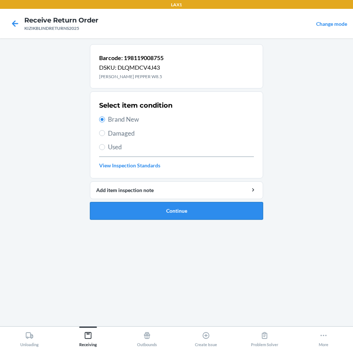
click at [171, 207] on button "Continue" at bounding box center [176, 211] width 173 height 18
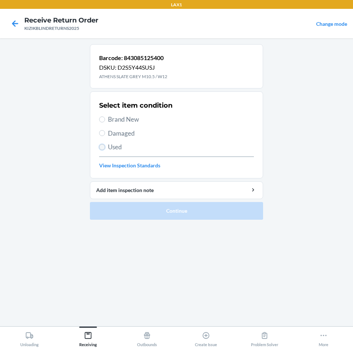
click at [103, 148] on input "Used" at bounding box center [102, 147] width 6 height 6
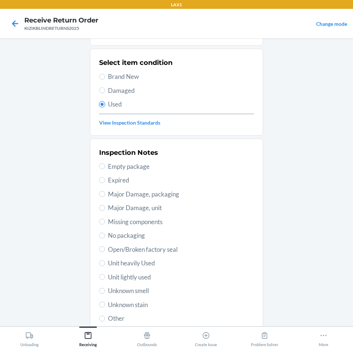
scroll to position [59, 0]
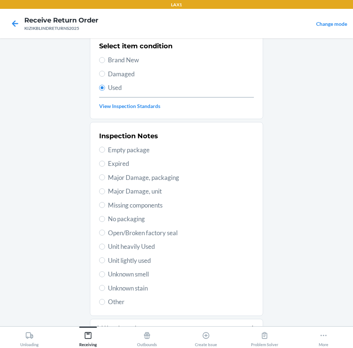
click at [153, 261] on span "Unit lightly used" at bounding box center [181, 261] width 146 height 10
click at [105, 261] on input "Unit lightly used" at bounding box center [102, 260] width 6 height 6
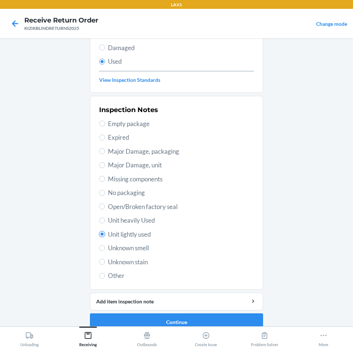
scroll to position [96, 0]
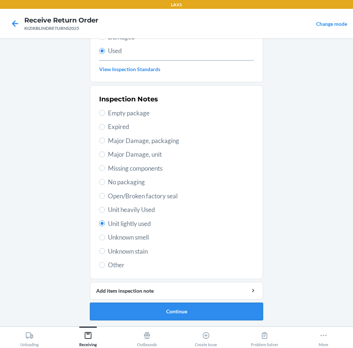
click at [174, 303] on button "Continue" at bounding box center [176, 312] width 173 height 18
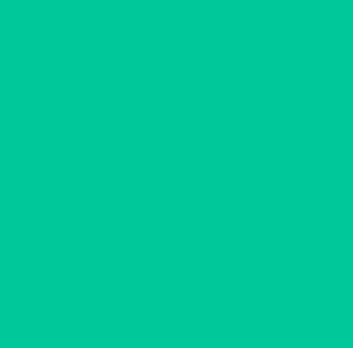
scroll to position [0, 0]
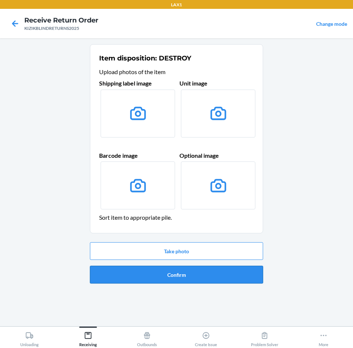
click at [190, 275] on button "Confirm" at bounding box center [176, 275] width 173 height 18
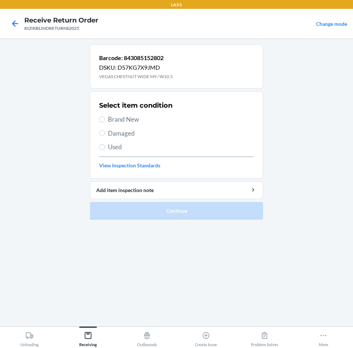
click at [125, 121] on span "Brand New" at bounding box center [181, 120] width 146 height 10
click at [105, 121] on input "Brand New" at bounding box center [102, 120] width 6 height 6
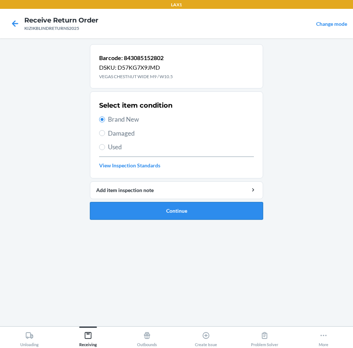
click at [161, 214] on button "Continue" at bounding box center [176, 211] width 173 height 18
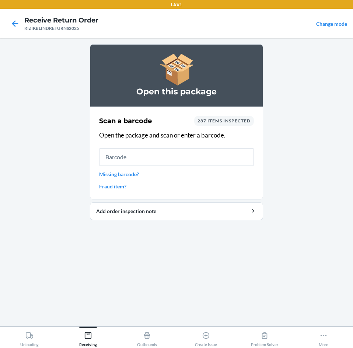
click at [174, 171] on link "Missing barcode?" at bounding box center [176, 174] width 155 height 8
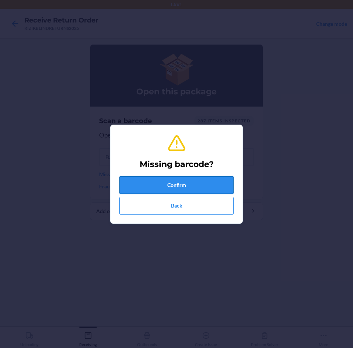
click at [178, 181] on button "Confirm" at bounding box center [177, 185] width 114 height 18
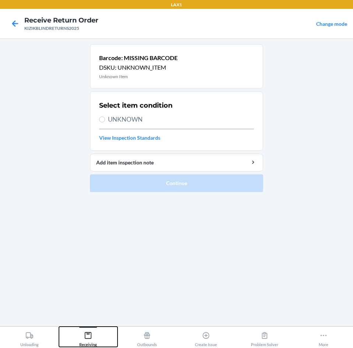
click at [88, 339] on icon at bounding box center [88, 335] width 7 height 7
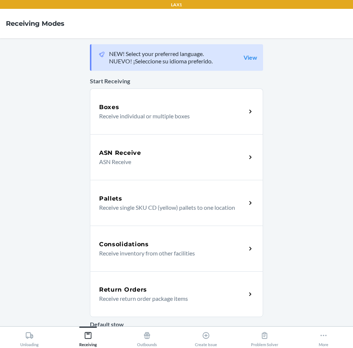
click at [127, 290] on h5 "Return Orders" at bounding box center [123, 290] width 48 height 9
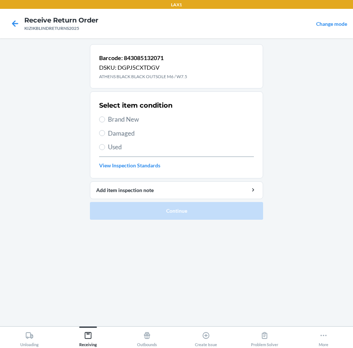
click at [120, 120] on span "Brand New" at bounding box center [181, 120] width 146 height 10
click at [105, 120] on input "Brand New" at bounding box center [102, 120] width 6 height 6
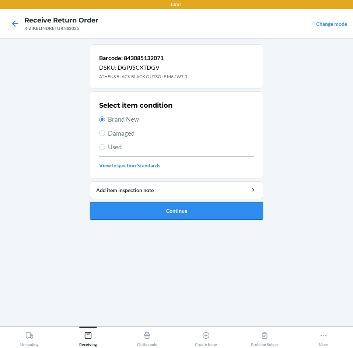
click at [152, 208] on button "Continue" at bounding box center [176, 211] width 173 height 18
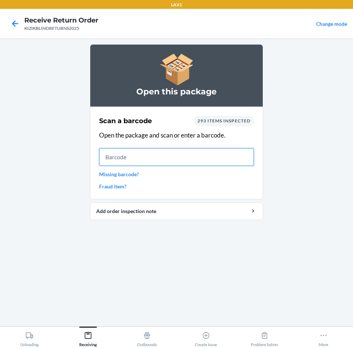
click at [142, 162] on input "text" at bounding box center [176, 157] width 155 height 18
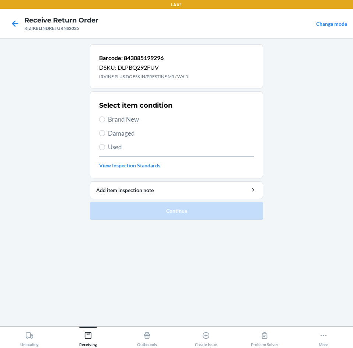
click at [132, 120] on span "Brand New" at bounding box center [181, 120] width 146 height 10
click at [105, 120] on input "Brand New" at bounding box center [102, 120] width 6 height 6
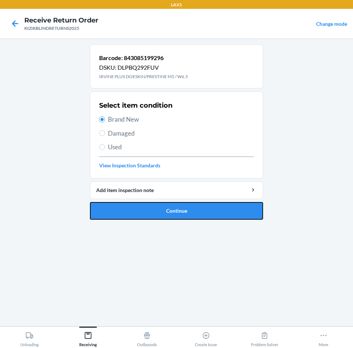
click at [188, 211] on button "Continue" at bounding box center [176, 211] width 173 height 18
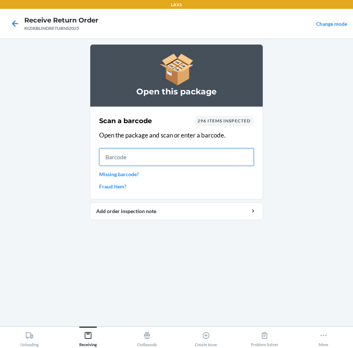
click at [139, 163] on input "text" at bounding box center [176, 157] width 155 height 18
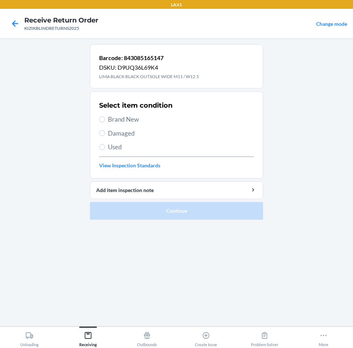
click at [130, 118] on span "Brand New" at bounding box center [181, 120] width 146 height 10
click at [105, 118] on input "Brand New" at bounding box center [102, 120] width 6 height 6
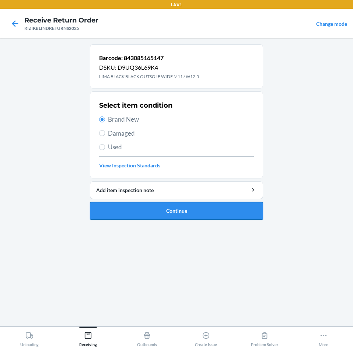
click at [189, 214] on button "Continue" at bounding box center [176, 211] width 173 height 18
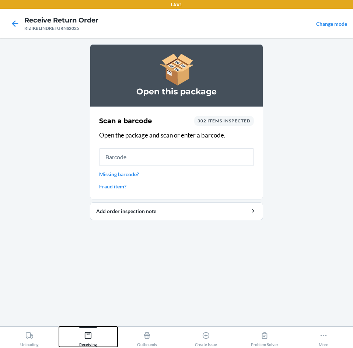
click at [89, 334] on icon at bounding box center [88, 336] width 8 height 8
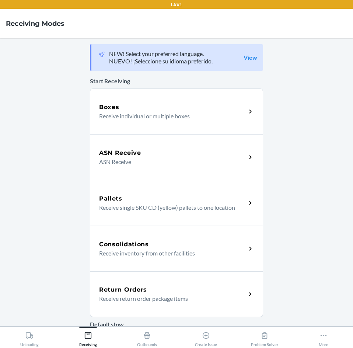
click at [188, 276] on div "Return Orders Receive return order package items" at bounding box center [176, 294] width 173 height 46
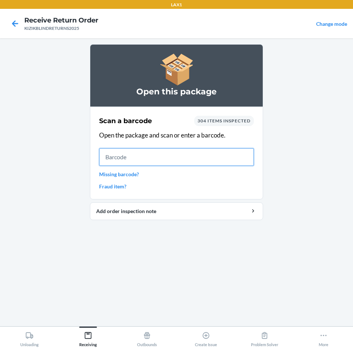
click at [210, 158] on input "text" at bounding box center [176, 157] width 155 height 18
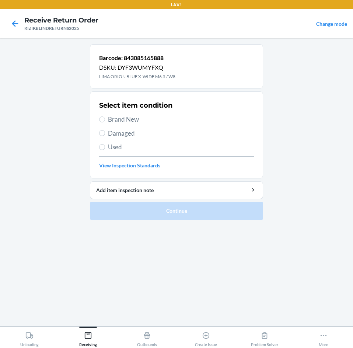
click at [109, 119] on span "Brand New" at bounding box center [181, 120] width 146 height 10
click at [105, 119] on input "Brand New" at bounding box center [102, 120] width 6 height 6
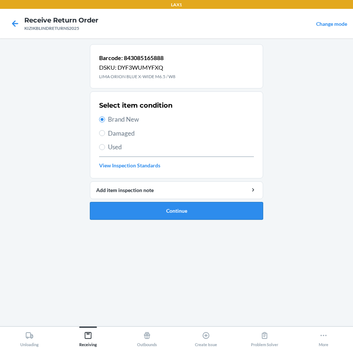
click at [185, 208] on button "Continue" at bounding box center [176, 211] width 173 height 18
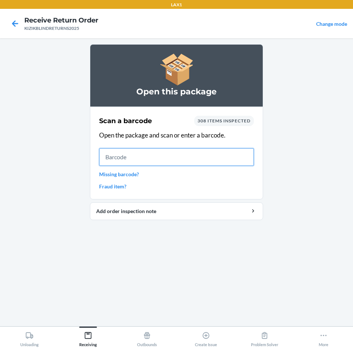
click at [153, 161] on input "text" at bounding box center [176, 157] width 155 height 18
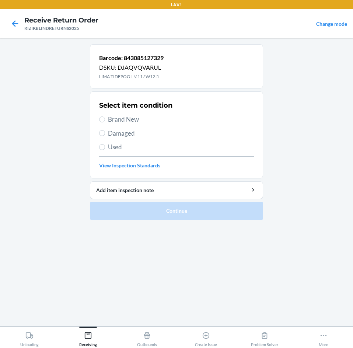
click at [113, 121] on span "Brand New" at bounding box center [181, 120] width 146 height 10
click at [105, 121] on input "Brand New" at bounding box center [102, 120] width 6 height 6
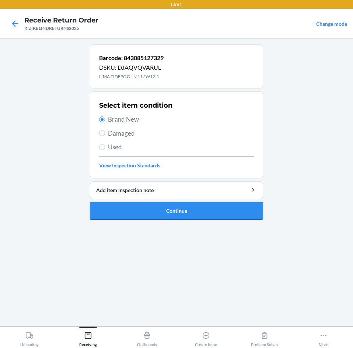
click at [163, 211] on button "Continue" at bounding box center [176, 211] width 173 height 18
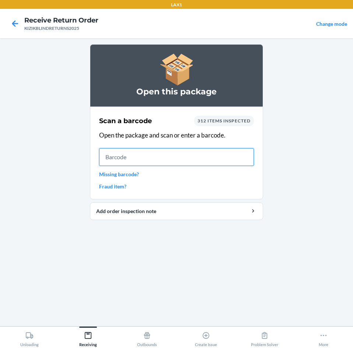
click at [137, 150] on input "text" at bounding box center [176, 157] width 155 height 18
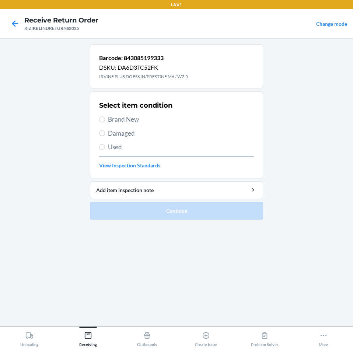
click at [121, 121] on span "Brand New" at bounding box center [181, 120] width 146 height 10
click at [105, 121] on input "Brand New" at bounding box center [102, 120] width 6 height 6
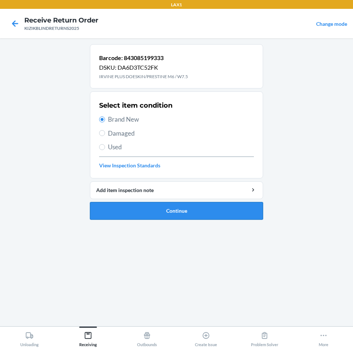
click at [145, 208] on button "Continue" at bounding box center [176, 211] width 173 height 18
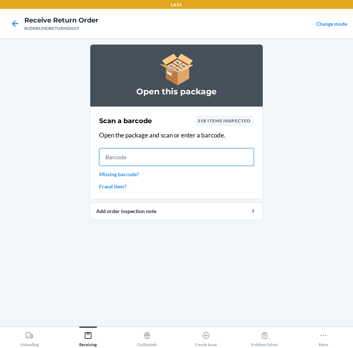
click at [200, 162] on input "text" at bounding box center [176, 157] width 155 height 18
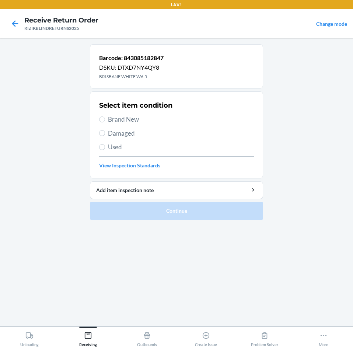
click at [121, 123] on span "Brand New" at bounding box center [181, 120] width 146 height 10
click at [105, 122] on input "Brand New" at bounding box center [102, 120] width 6 height 6
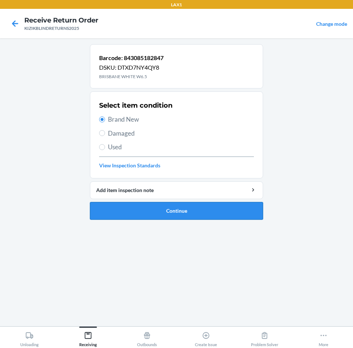
click at [153, 213] on button "Continue" at bounding box center [176, 211] width 173 height 18
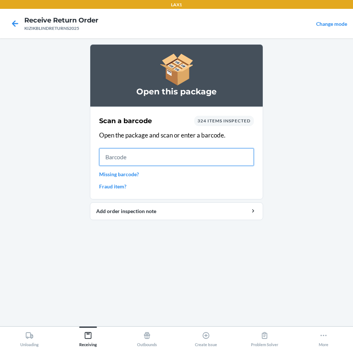
click at [156, 156] on input "text" at bounding box center [176, 157] width 155 height 18
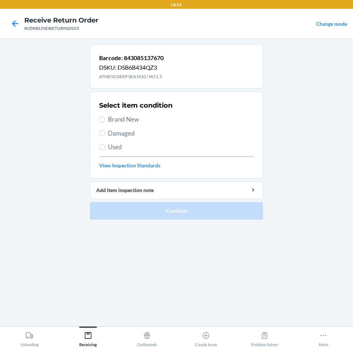
click at [130, 121] on span "Brand New" at bounding box center [181, 120] width 146 height 10
click at [105, 121] on input "Brand New" at bounding box center [102, 120] width 6 height 6
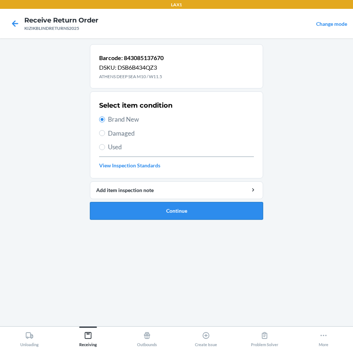
click at [183, 209] on button "Continue" at bounding box center [176, 211] width 173 height 18
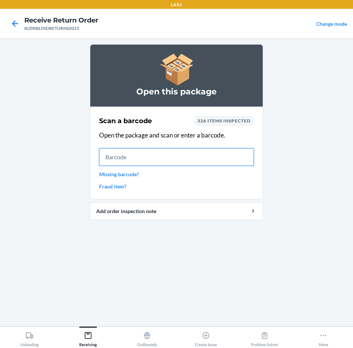
click at [197, 160] on input "text" at bounding box center [176, 157] width 155 height 18
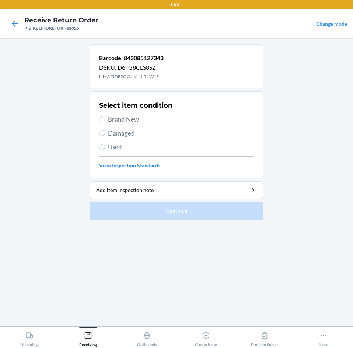
click at [114, 118] on span "Brand New" at bounding box center [181, 120] width 146 height 10
click at [105, 118] on input "Brand New" at bounding box center [102, 120] width 6 height 6
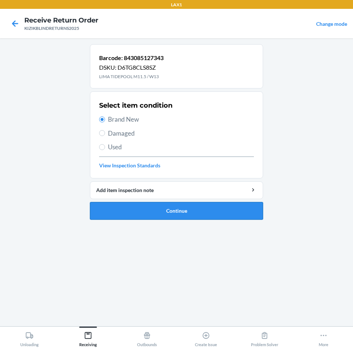
click at [210, 211] on button "Continue" at bounding box center [176, 211] width 173 height 18
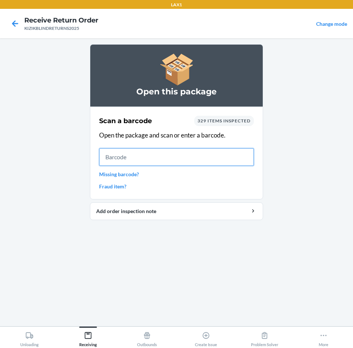
click at [159, 158] on input "text" at bounding box center [176, 157] width 155 height 18
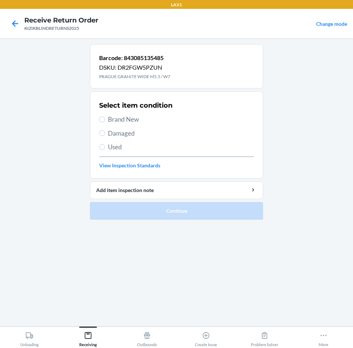
click at [126, 116] on span "Brand New" at bounding box center [181, 120] width 146 height 10
click at [105, 117] on input "Brand New" at bounding box center [102, 120] width 6 height 6
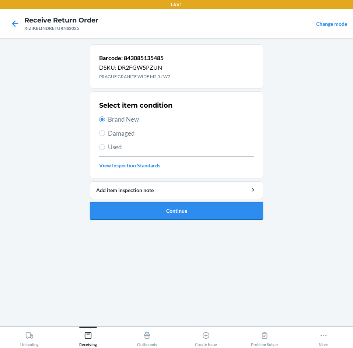
click at [155, 204] on button "Continue" at bounding box center [176, 211] width 173 height 18
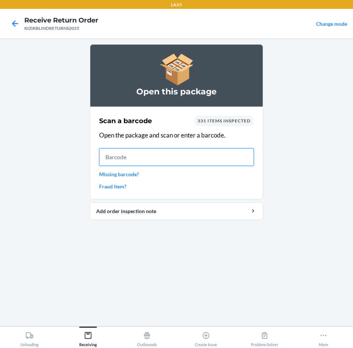
click at [178, 161] on input "text" at bounding box center [176, 157] width 155 height 18
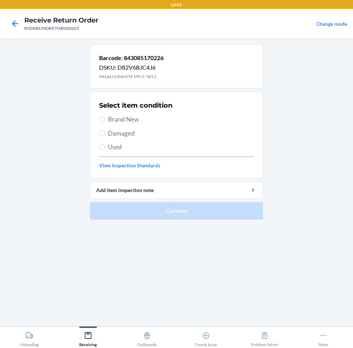
click at [126, 119] on span "Brand New" at bounding box center [181, 120] width 146 height 10
click at [105, 119] on input "Brand New" at bounding box center [102, 120] width 6 height 6
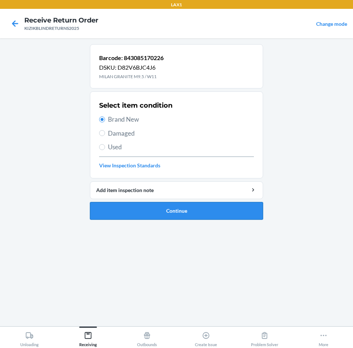
click at [170, 213] on button "Continue" at bounding box center [176, 211] width 173 height 18
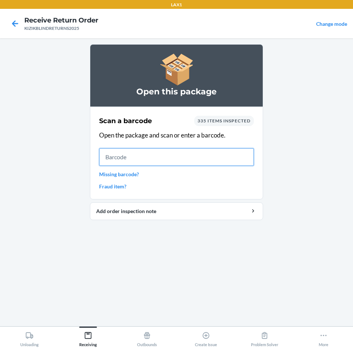
click at [145, 157] on input "text" at bounding box center [176, 157] width 155 height 18
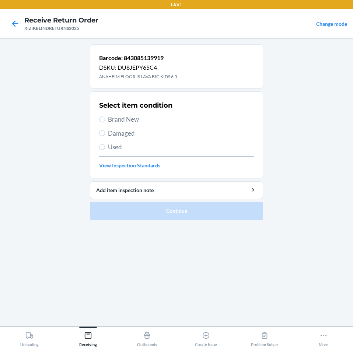
click at [132, 119] on span "Brand New" at bounding box center [181, 120] width 146 height 10
click at [105, 119] on input "Brand New" at bounding box center [102, 120] width 6 height 6
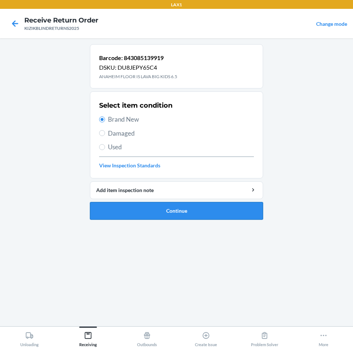
click at [184, 212] on button "Continue" at bounding box center [176, 211] width 173 height 18
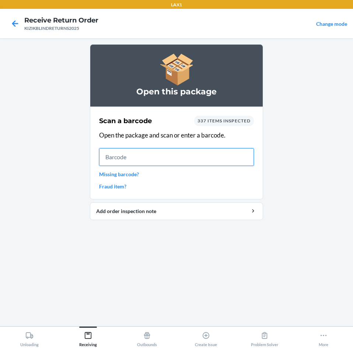
click at [144, 158] on input "text" at bounding box center [176, 157] width 155 height 18
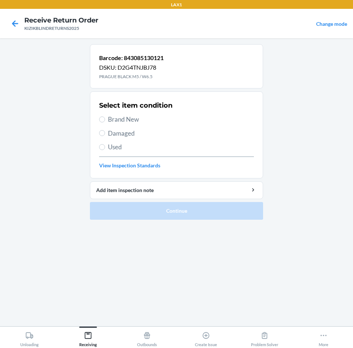
click at [129, 120] on span "Brand New" at bounding box center [181, 120] width 146 height 10
click at [105, 120] on input "Brand New" at bounding box center [102, 120] width 6 height 6
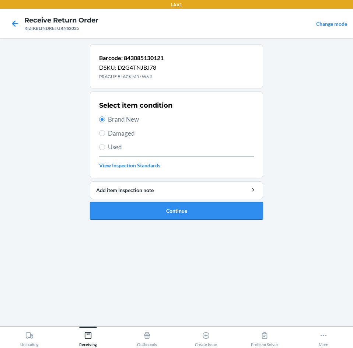
click at [186, 207] on button "Continue" at bounding box center [176, 211] width 173 height 18
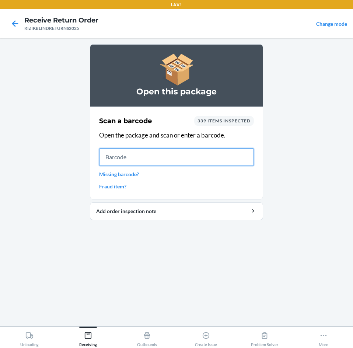
click at [144, 155] on input "text" at bounding box center [176, 157] width 155 height 18
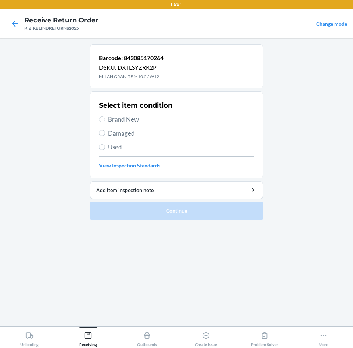
click at [122, 123] on span "Brand New" at bounding box center [181, 120] width 146 height 10
click at [105, 122] on input "Brand New" at bounding box center [102, 120] width 6 height 6
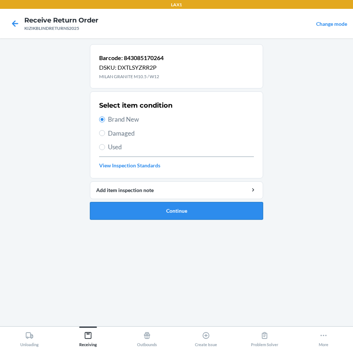
click at [166, 207] on button "Continue" at bounding box center [176, 211] width 173 height 18
